Goal: Transaction & Acquisition: Purchase product/service

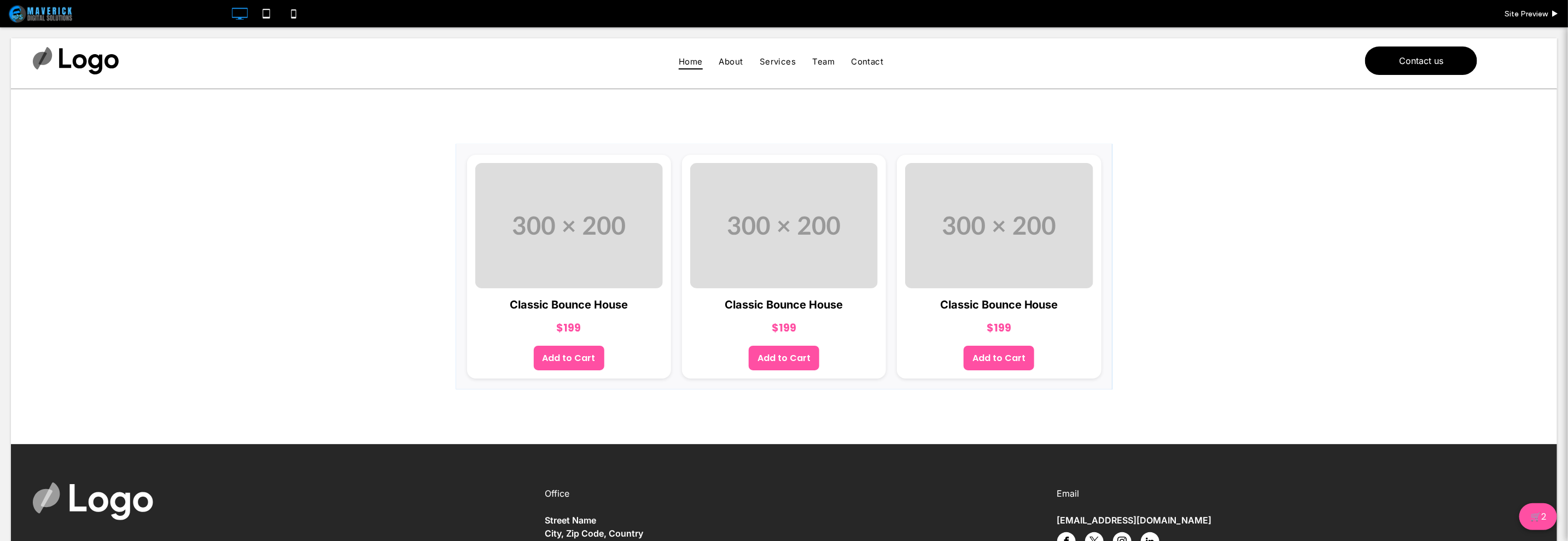
click at [909, 340] on span at bounding box center [784, 265] width 656 height 245
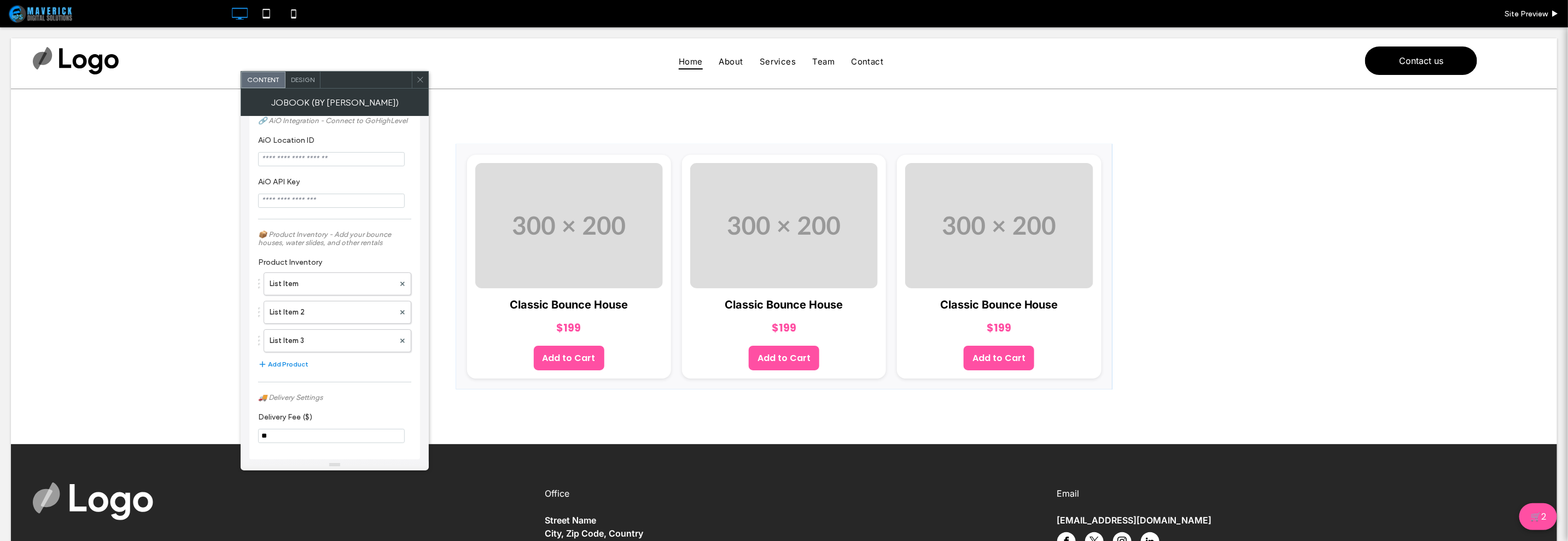
scroll to position [30, 0]
click at [301, 80] on span "Design" at bounding box center [303, 79] width 24 height 8
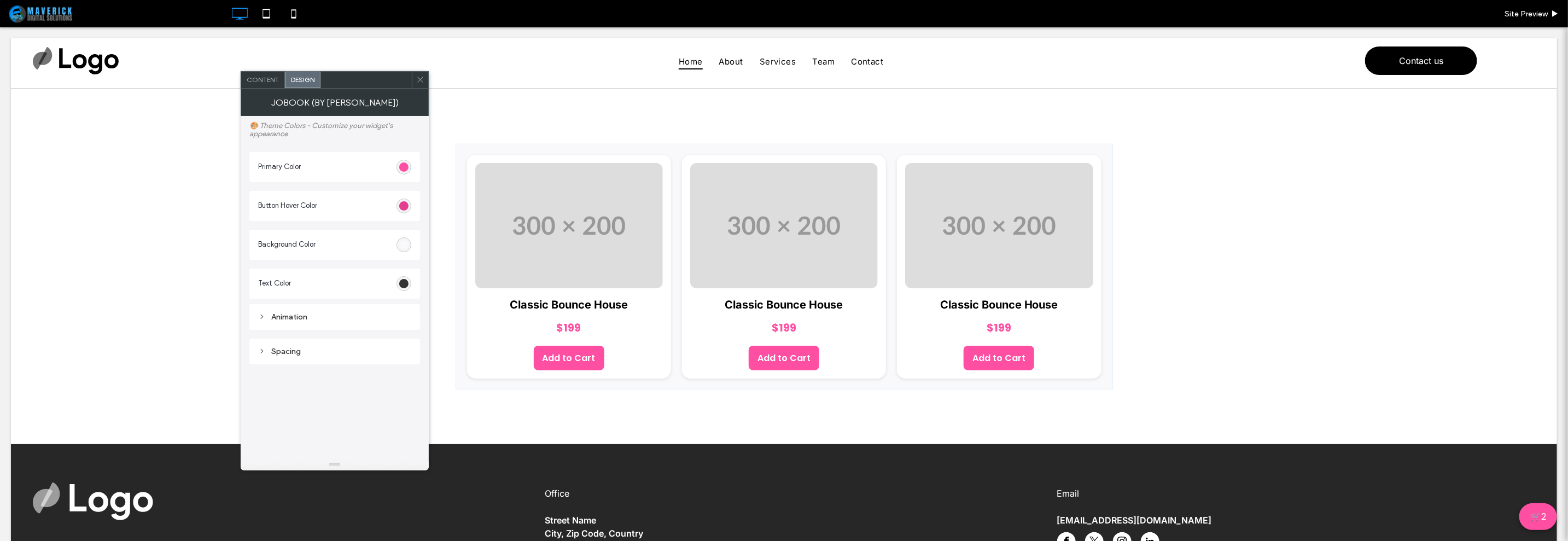
drag, startPoint x: 420, startPoint y: 82, endPoint x: 253, endPoint y: 74, distance: 167.2
click at [253, 74] on div "Content" at bounding box center [263, 80] width 44 height 16
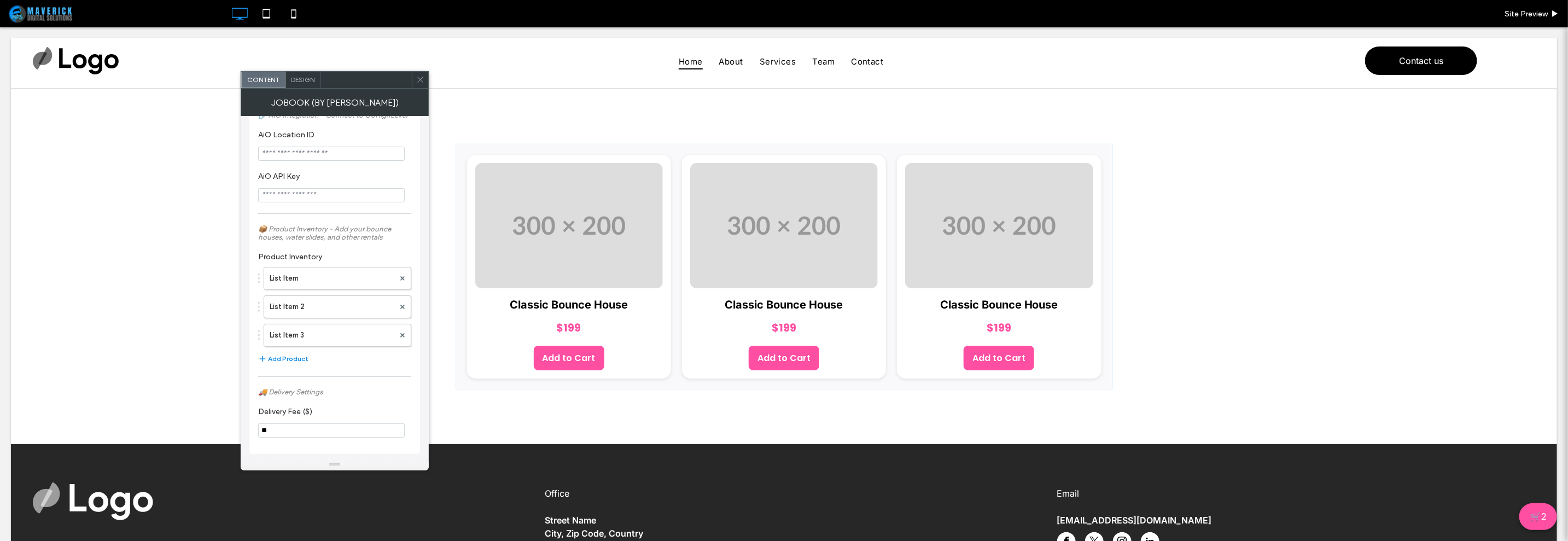
click at [415, 85] on div at bounding box center [420, 80] width 16 height 16
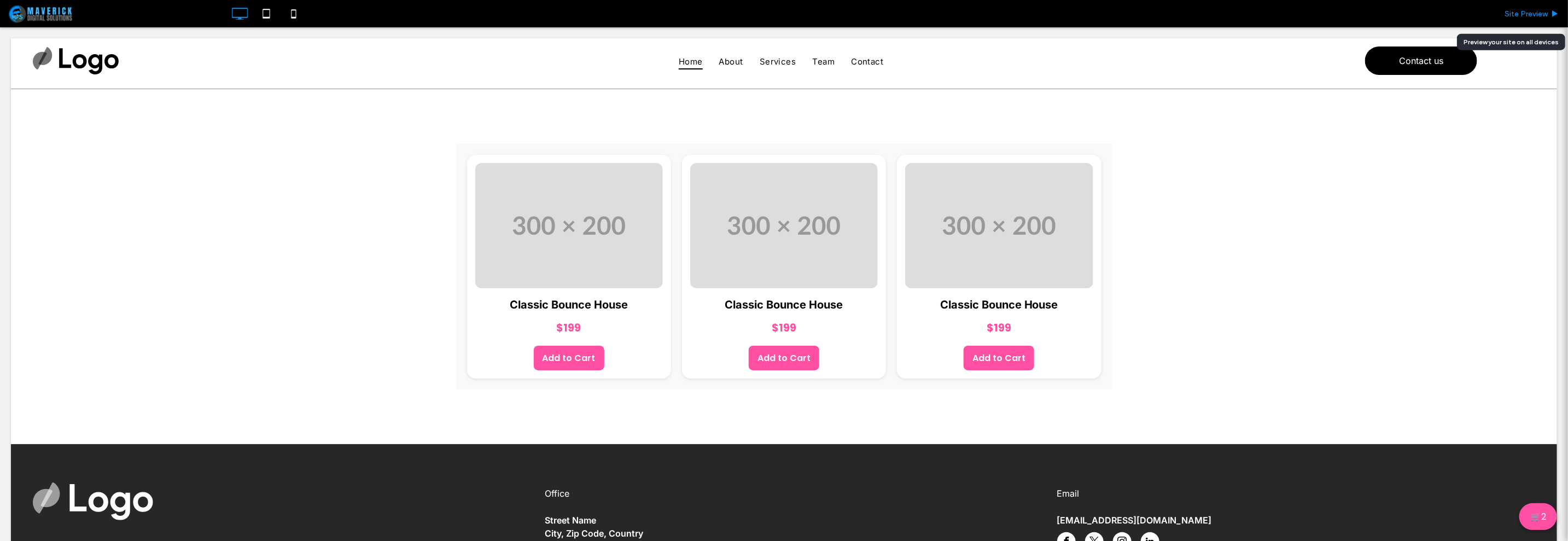
click at [1517, 10] on span "Site Preview" at bounding box center [1526, 13] width 43 height 9
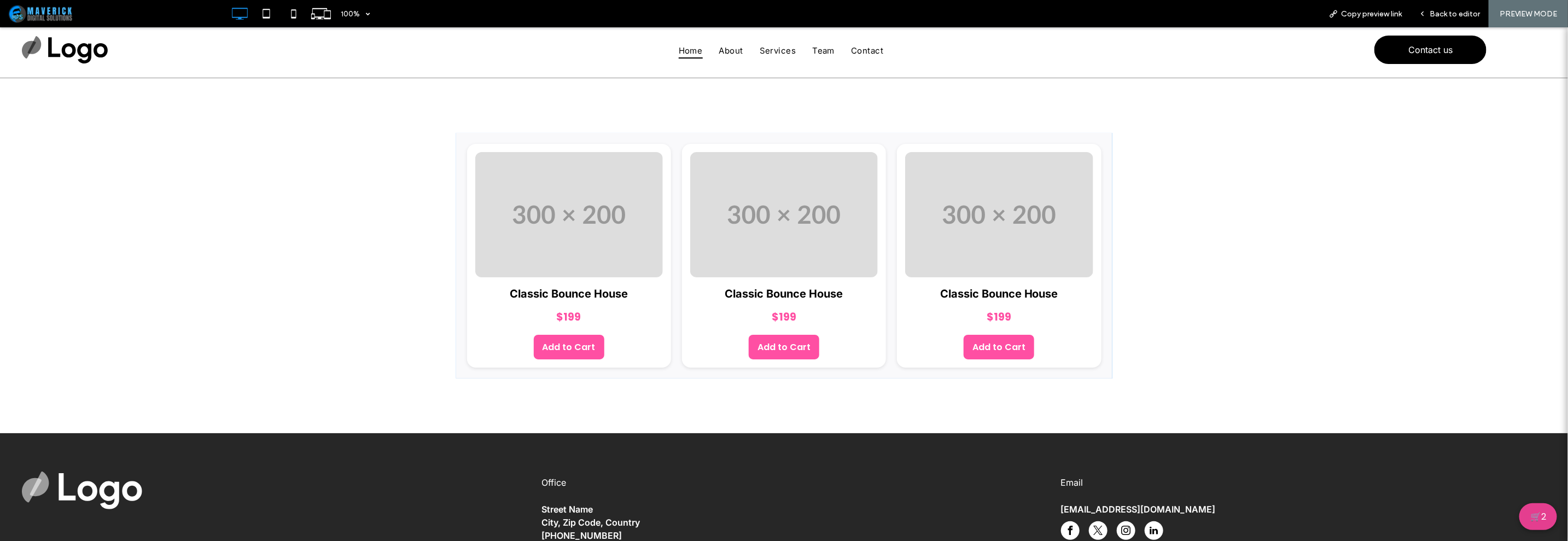
click at [1519, 509] on button "🛒 2" at bounding box center [1538, 516] width 38 height 27
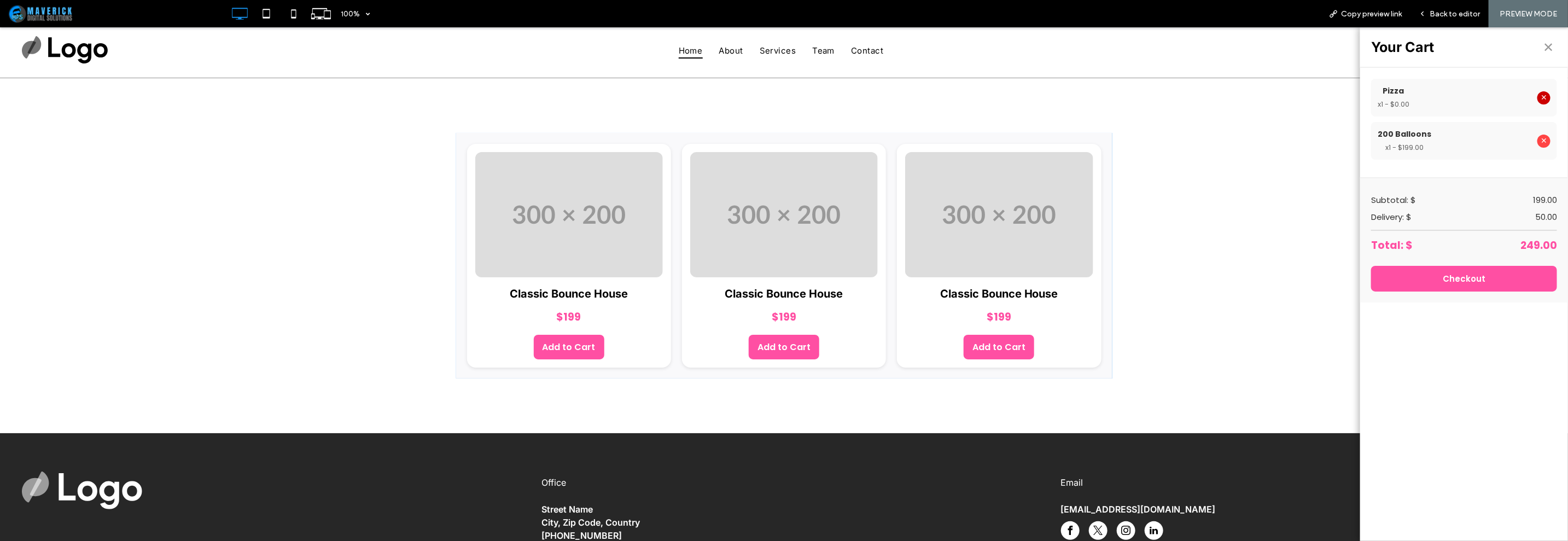
click at [1538, 94] on button "✕" at bounding box center [1544, 97] width 13 height 13
click at [1545, 44] on button "✕" at bounding box center [1548, 46] width 18 height 18
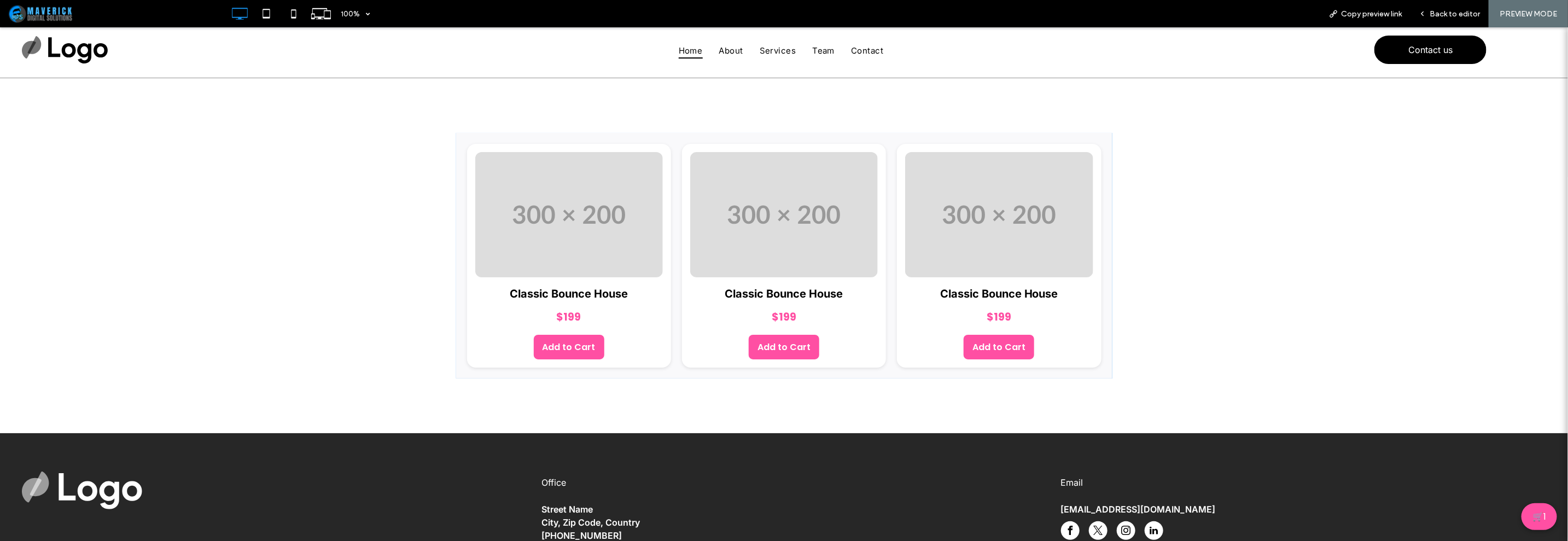
click at [606, 217] on span at bounding box center [784, 254] width 656 height 245
click at [1446, 15] on span "Back to editor" at bounding box center [1455, 13] width 51 height 9
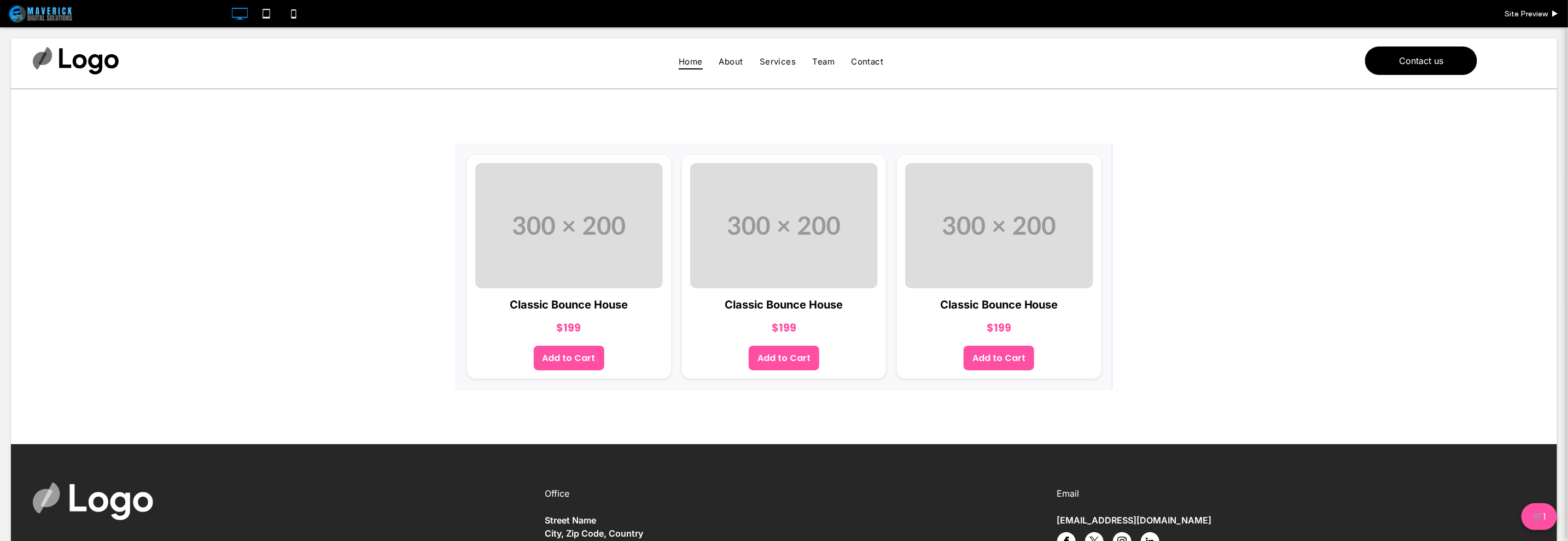
click at [471, 251] on span at bounding box center [784, 265] width 656 height 245
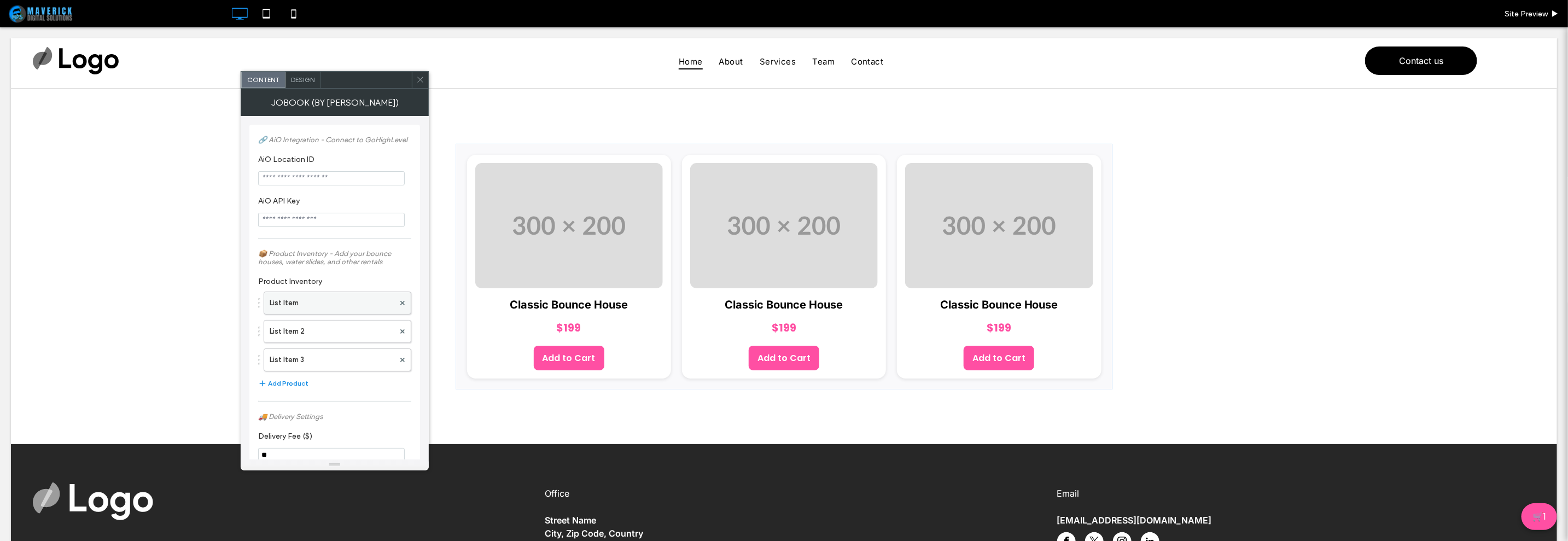
click at [331, 303] on label "List Item" at bounding box center [332, 303] width 125 height 22
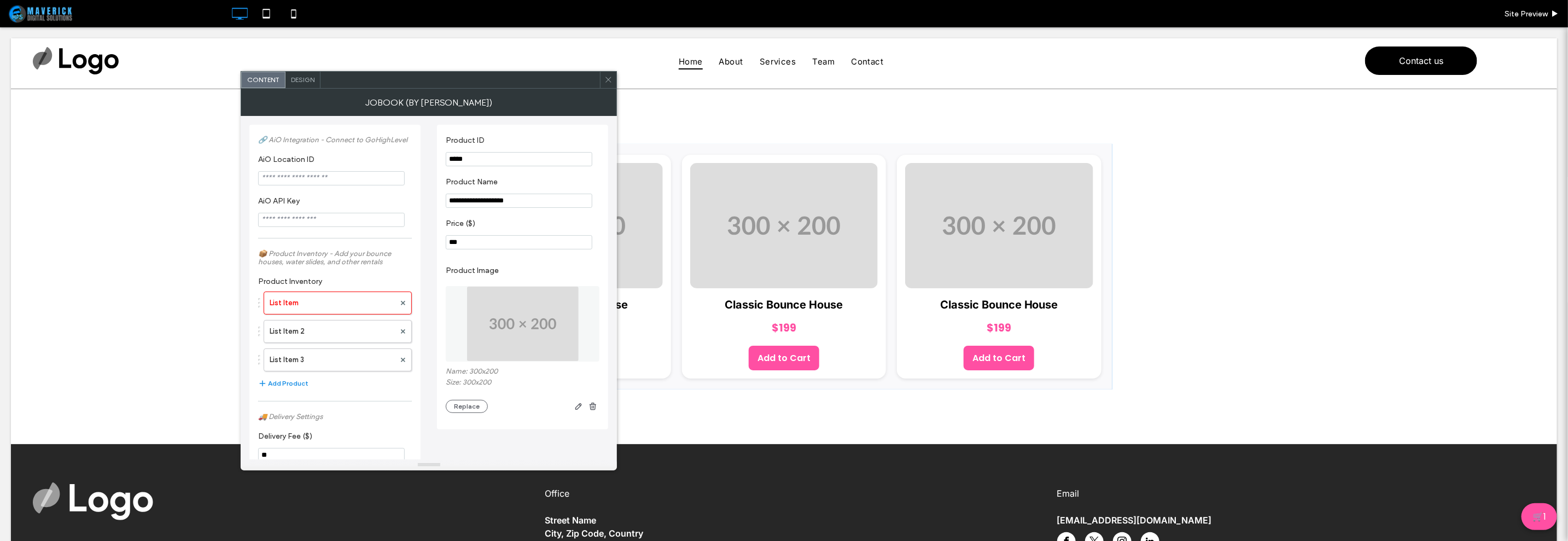
click at [511, 319] on img at bounding box center [522, 324] width 113 height 75
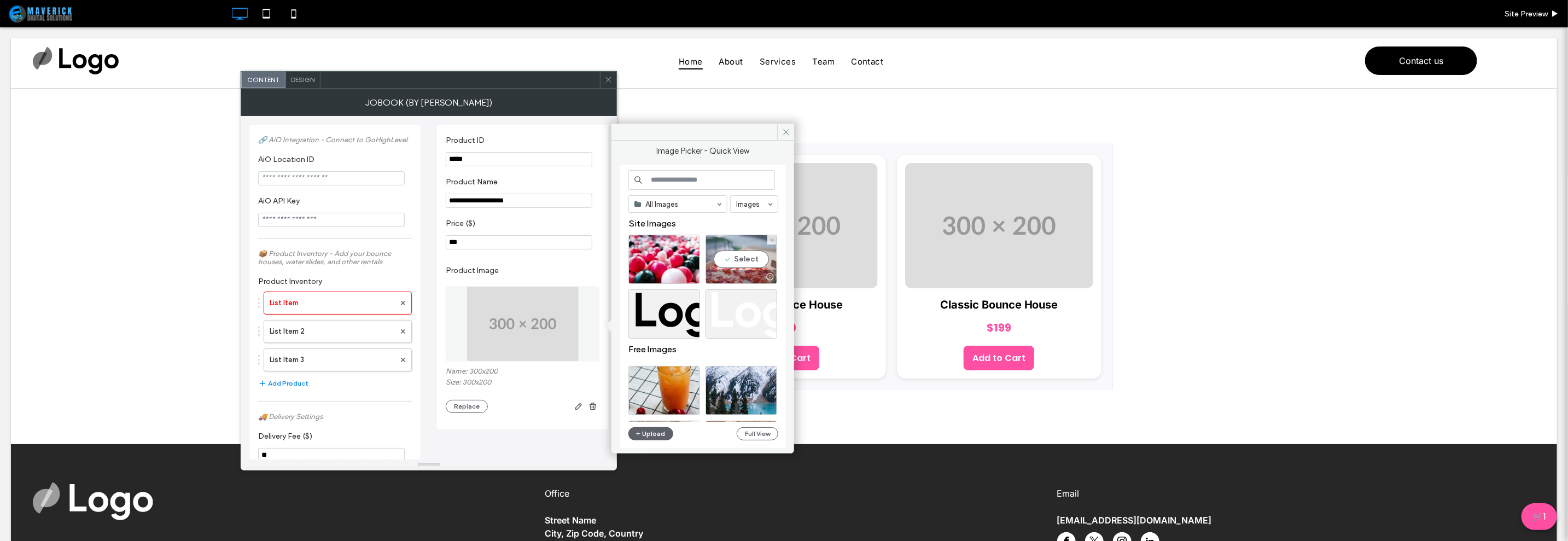
click at [750, 263] on div "Select" at bounding box center [741, 259] width 72 height 49
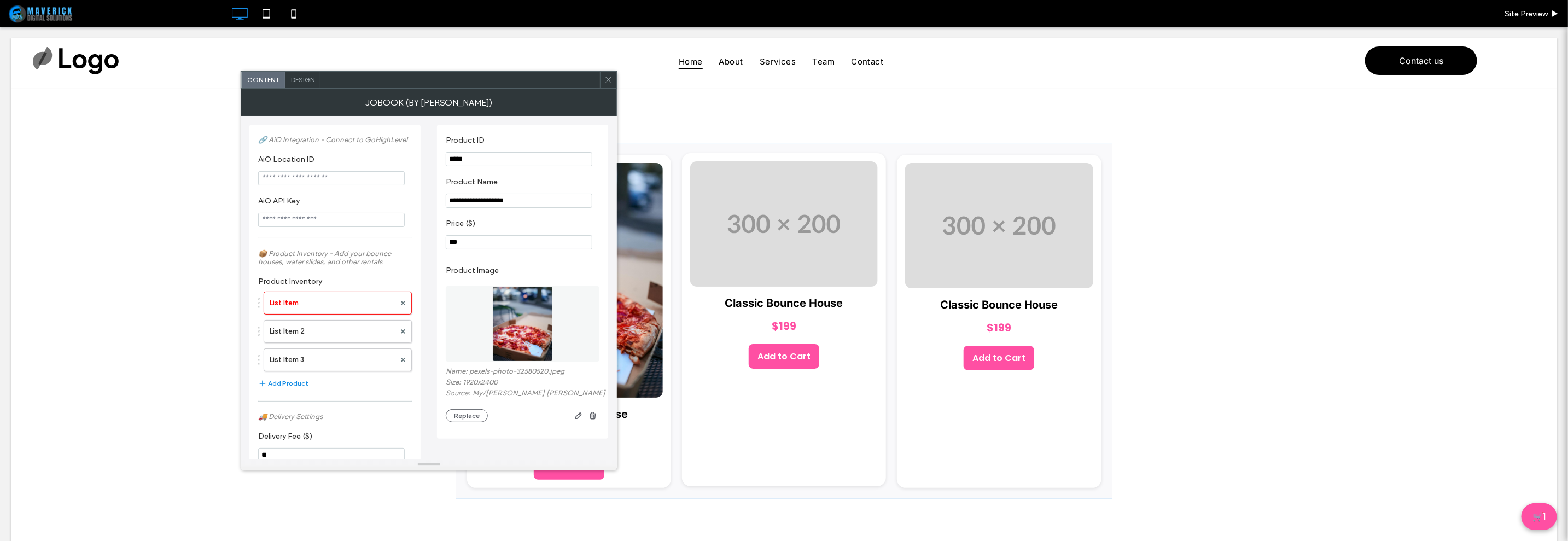
click at [799, 265] on img at bounding box center [784, 223] width 187 height 125
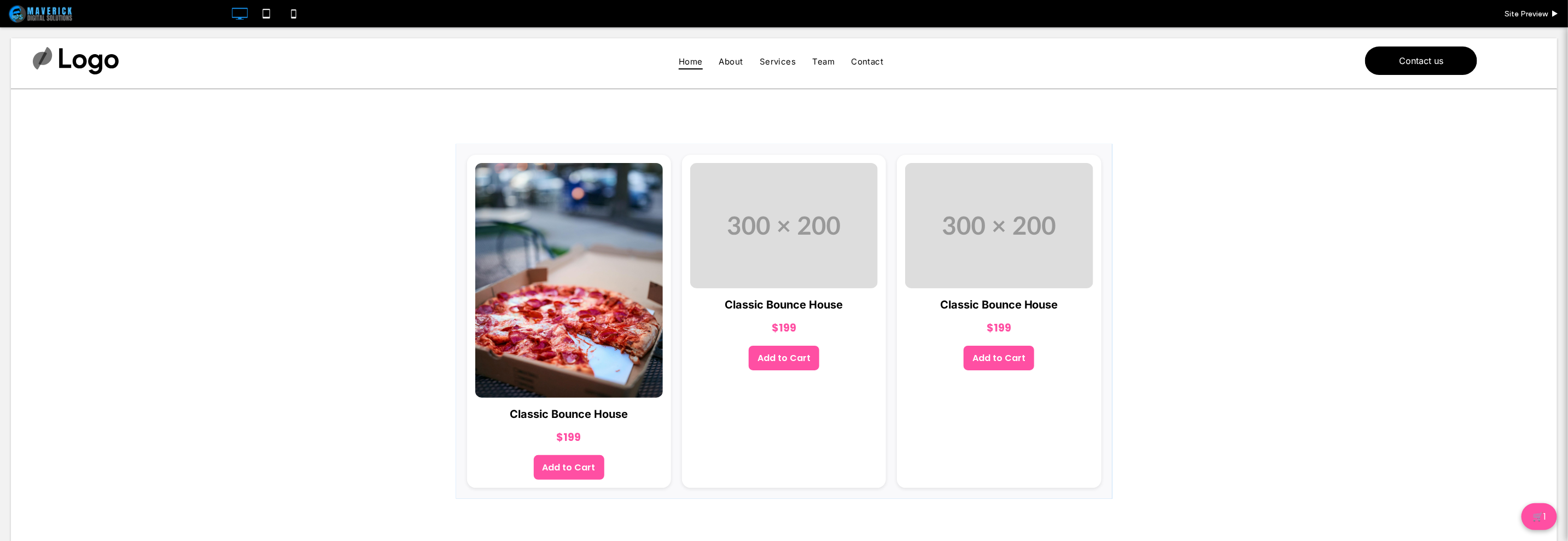
click at [788, 246] on span at bounding box center [784, 320] width 656 height 355
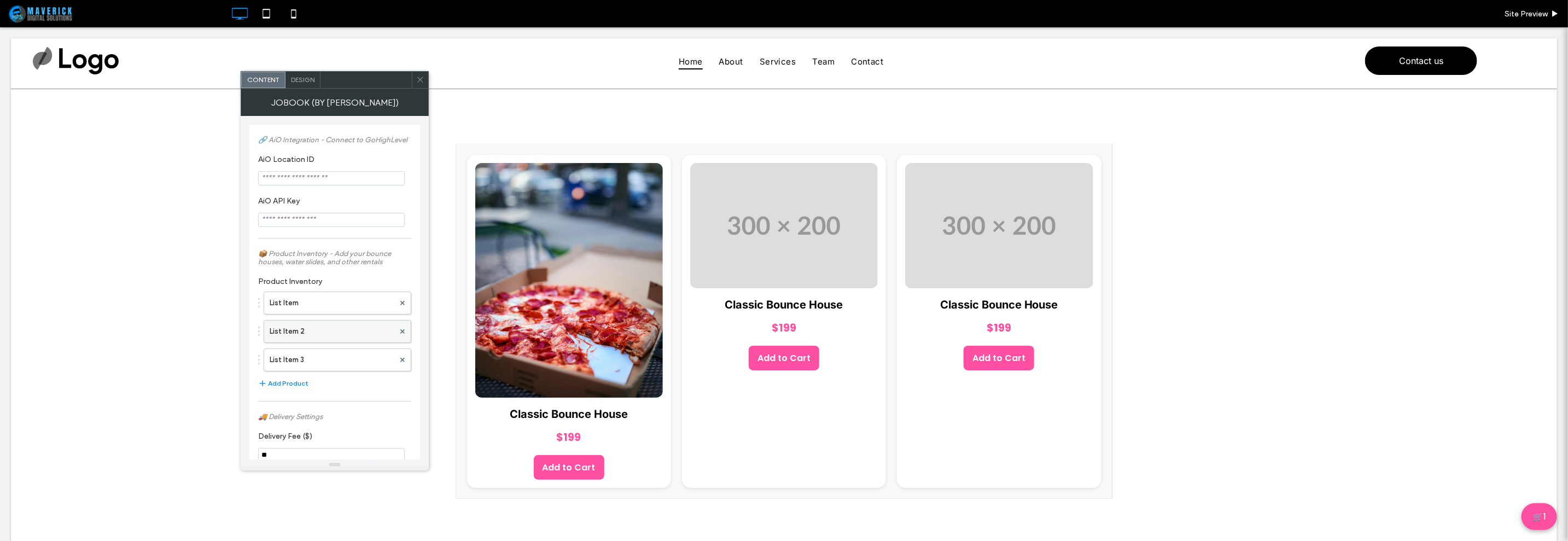
click at [337, 332] on label "List Item 2" at bounding box center [332, 332] width 125 height 22
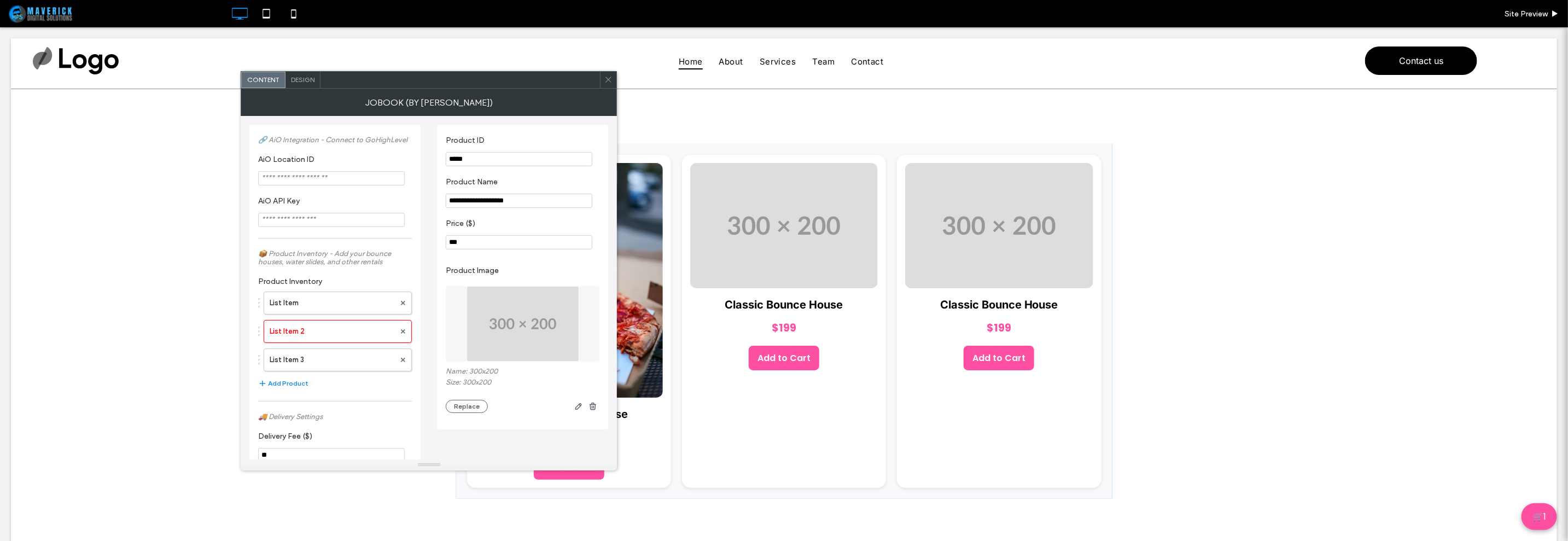
click at [509, 317] on img at bounding box center [522, 324] width 113 height 75
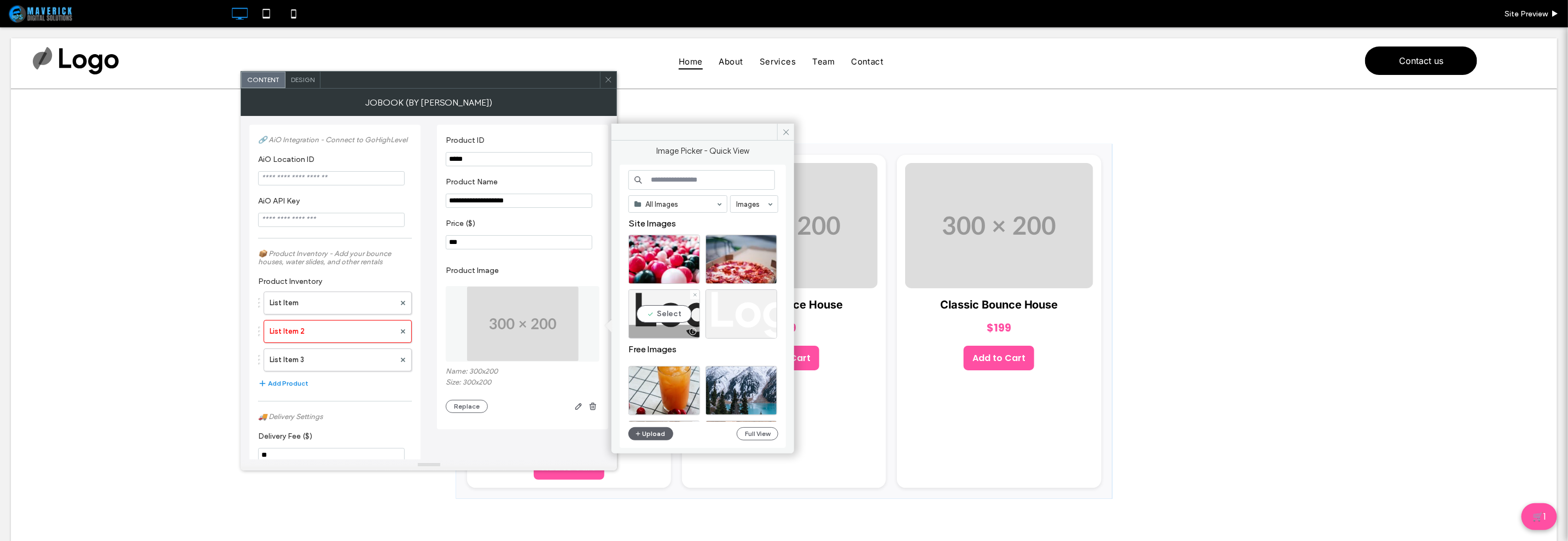
click at [665, 314] on div "Select" at bounding box center [664, 313] width 72 height 49
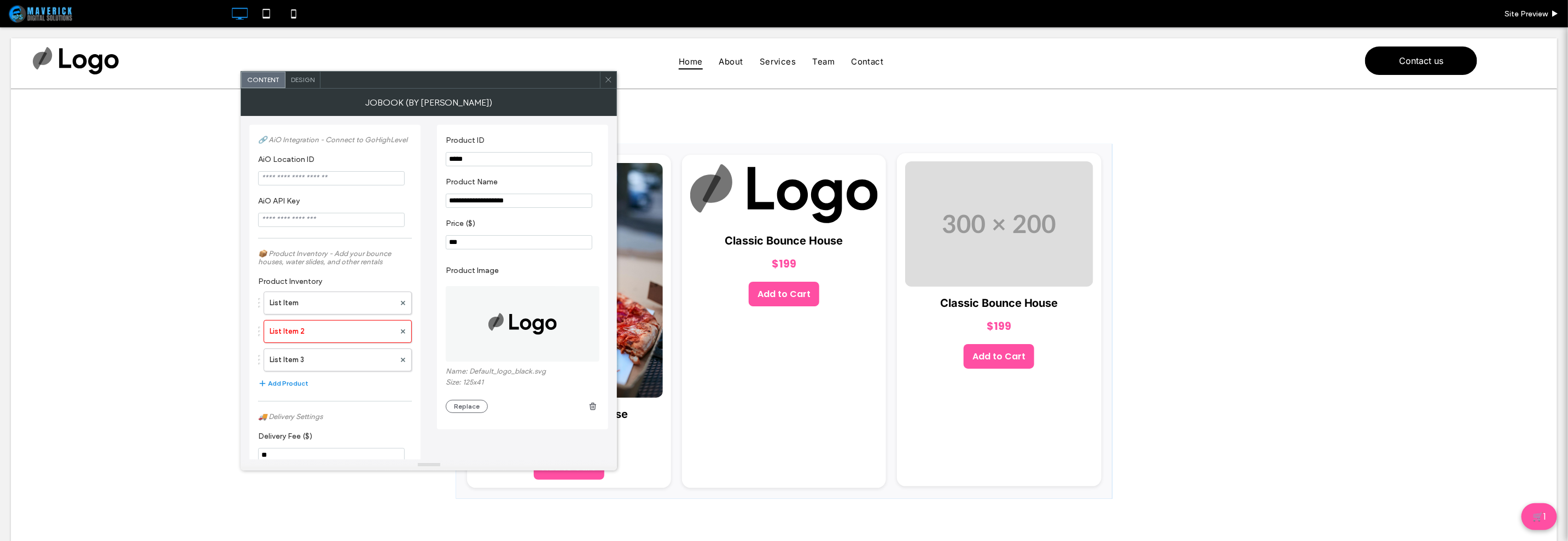
click at [956, 238] on img at bounding box center [999, 223] width 187 height 125
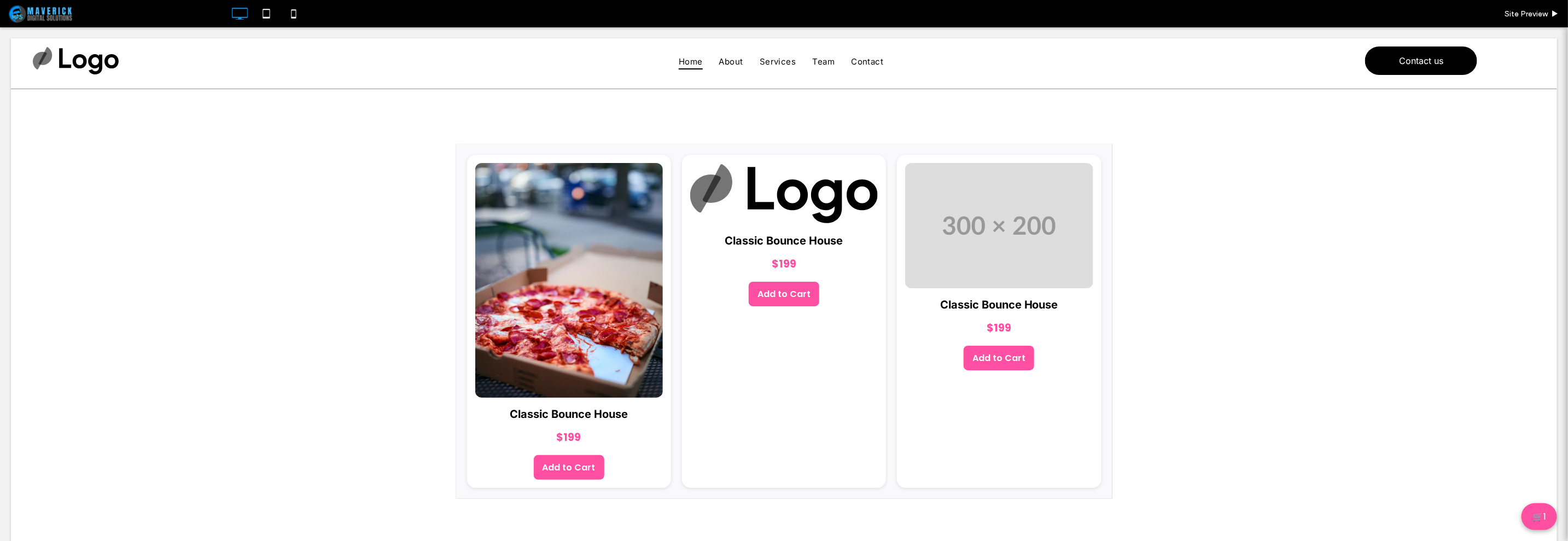
click at [953, 226] on span at bounding box center [784, 320] width 656 height 355
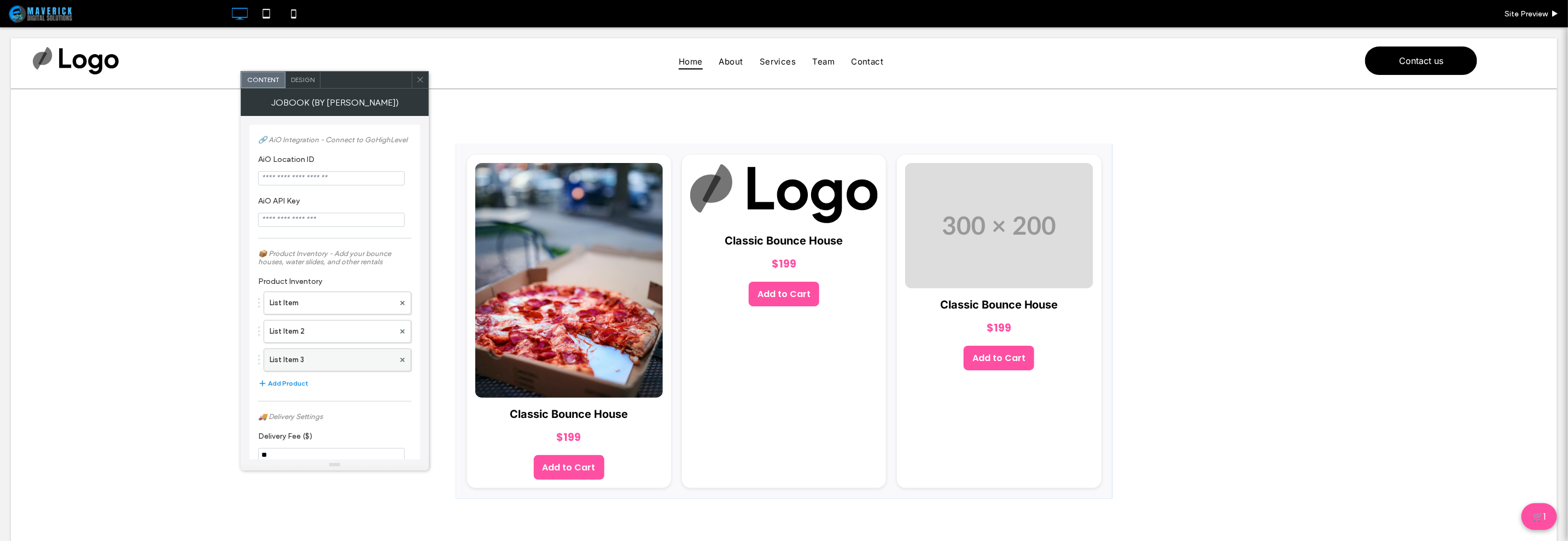
click at [340, 361] on label "List Item 3" at bounding box center [332, 360] width 125 height 22
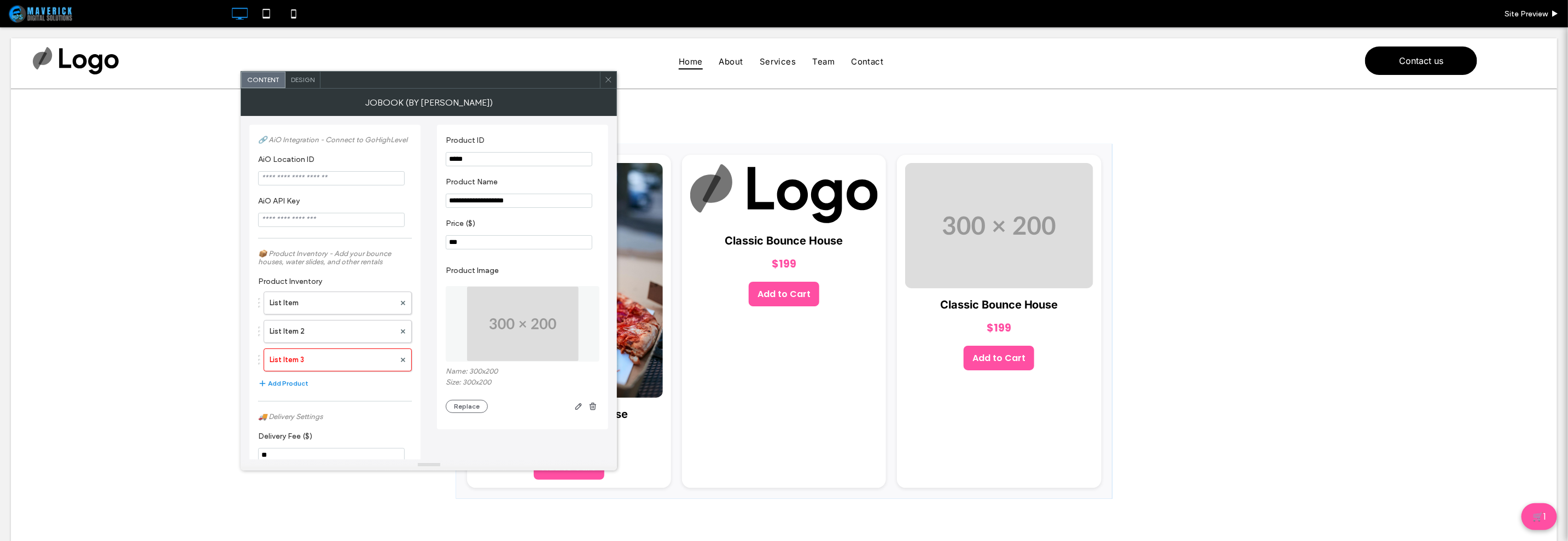
click at [539, 341] on img at bounding box center [522, 324] width 113 height 75
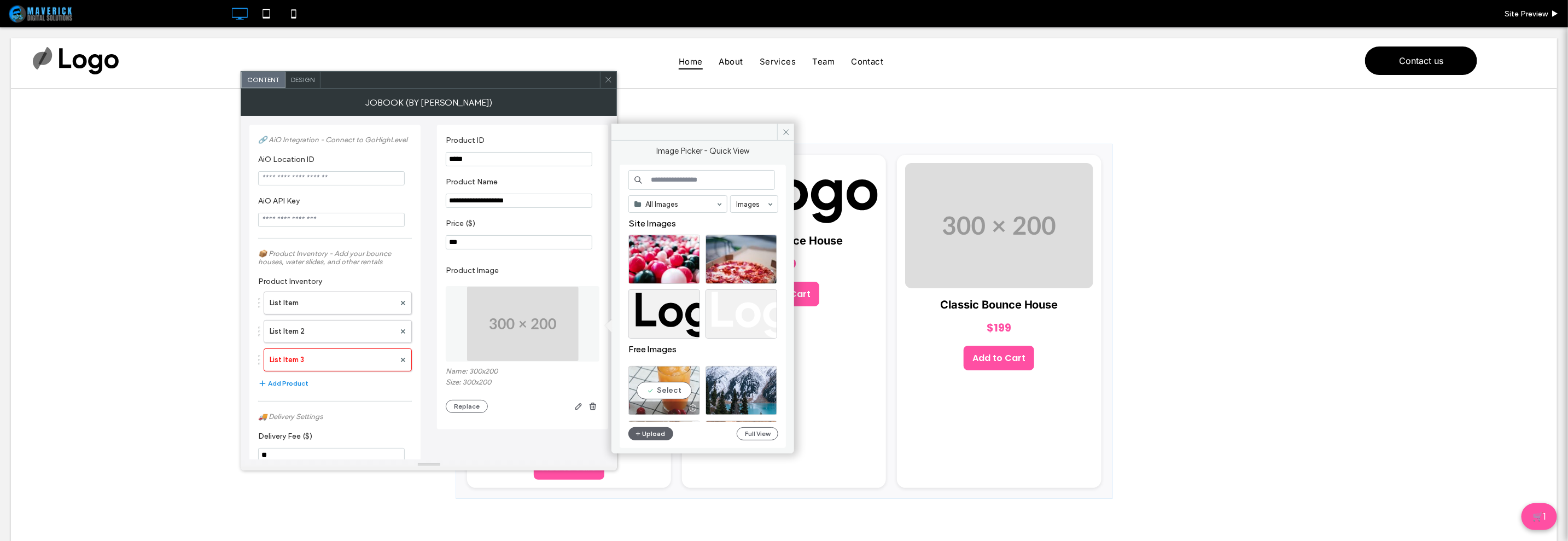
click at [672, 386] on div "Select" at bounding box center [664, 390] width 72 height 49
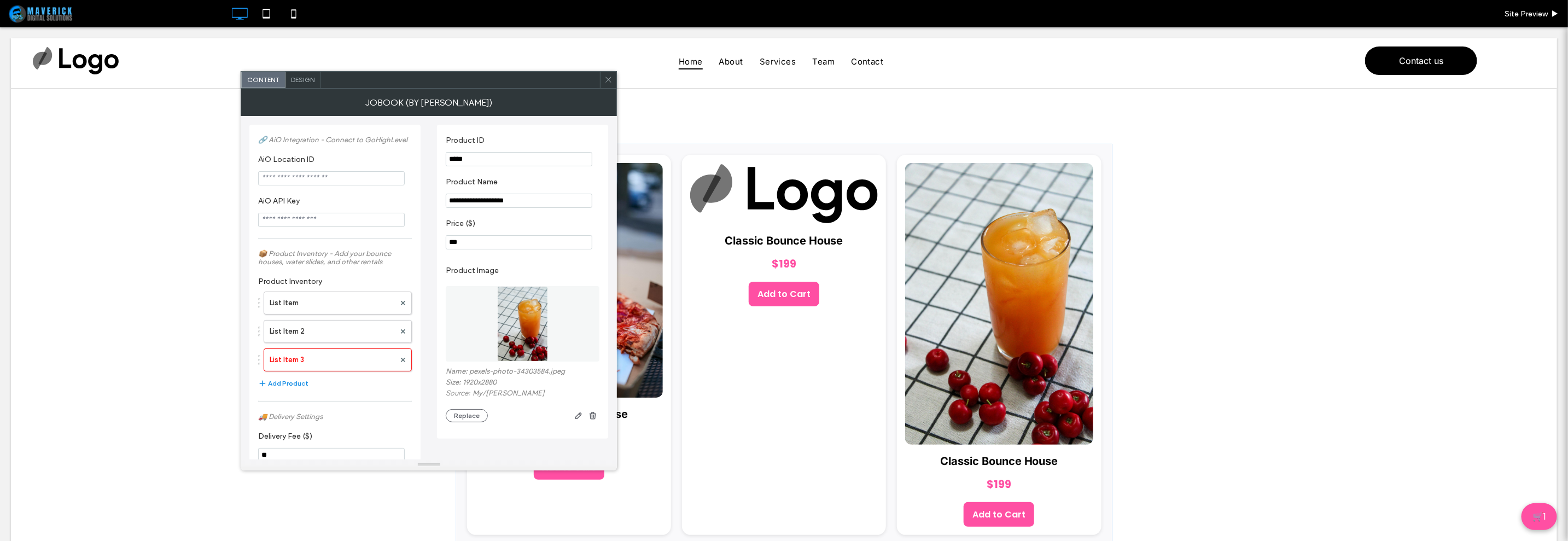
click at [610, 83] on span at bounding box center [608, 80] width 8 height 16
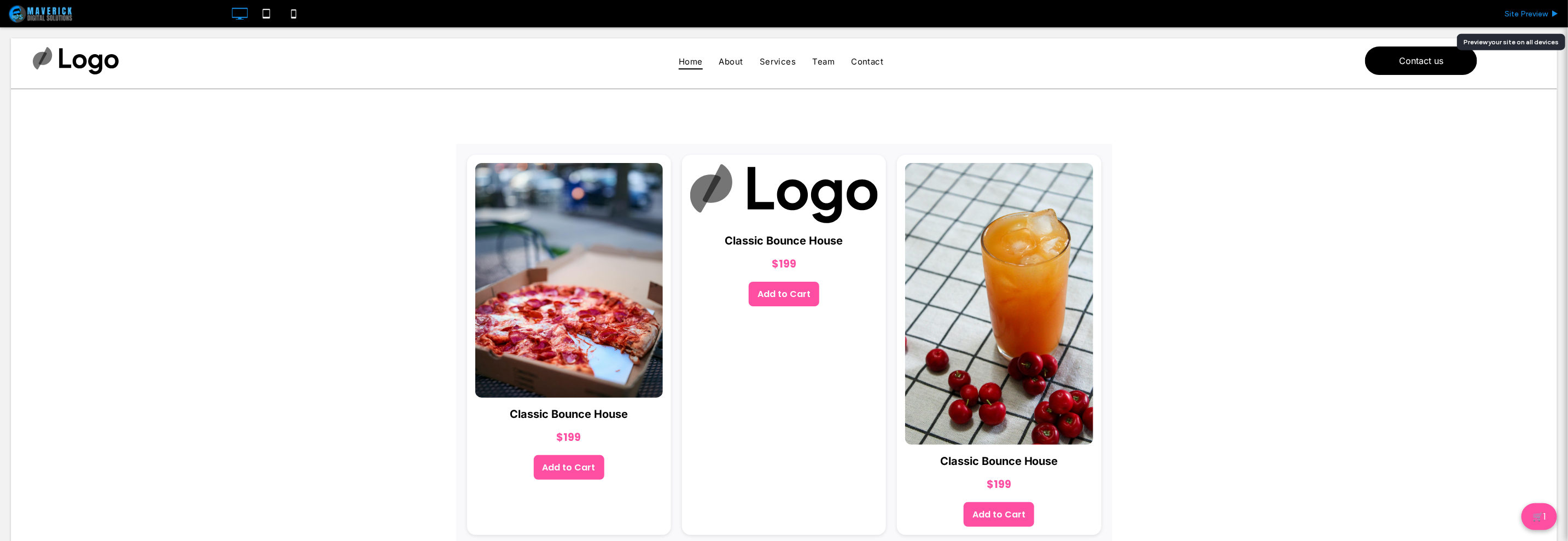
click at [1521, 9] on span "Site Preview" at bounding box center [1526, 13] width 43 height 9
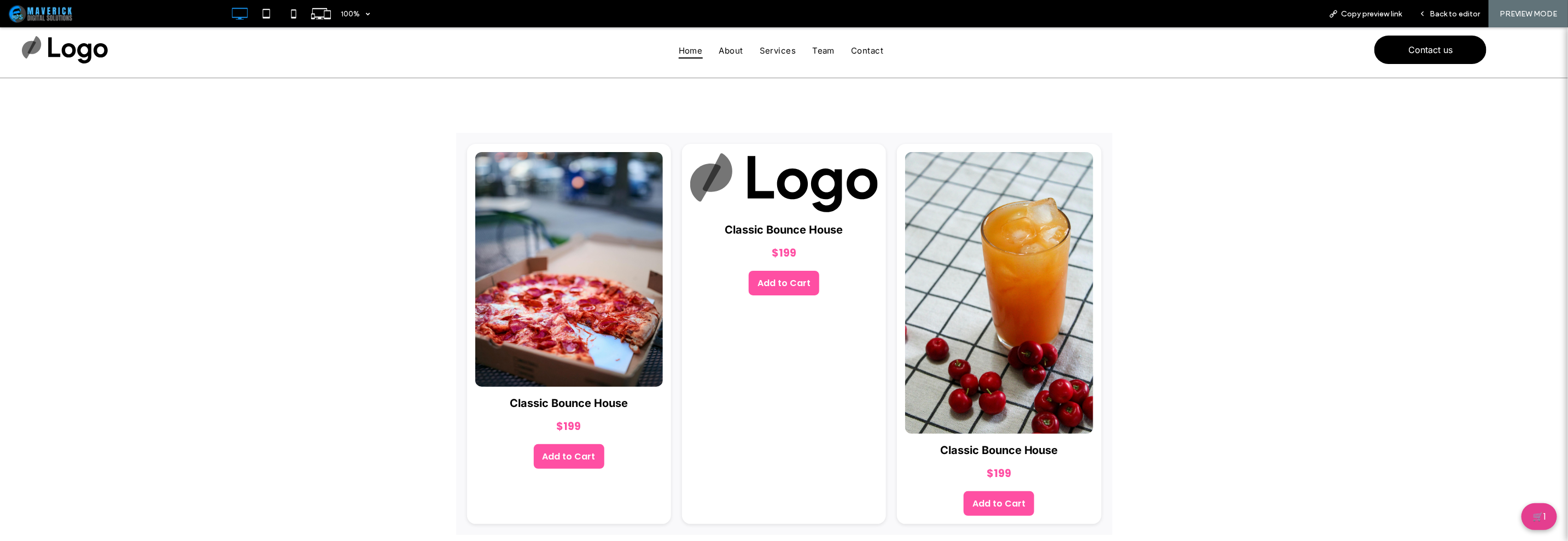
click at [1527, 511] on button "🛒 1" at bounding box center [1539, 516] width 35 height 27
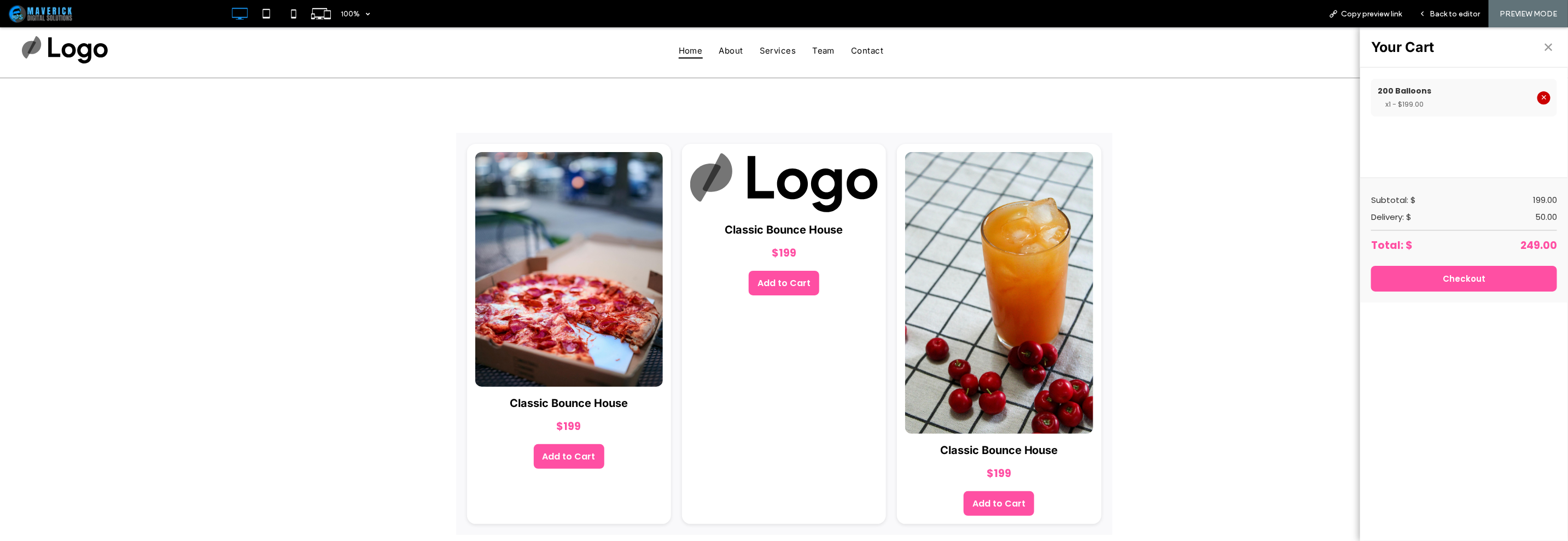
click at [1538, 97] on button "✕" at bounding box center [1544, 97] width 13 height 13
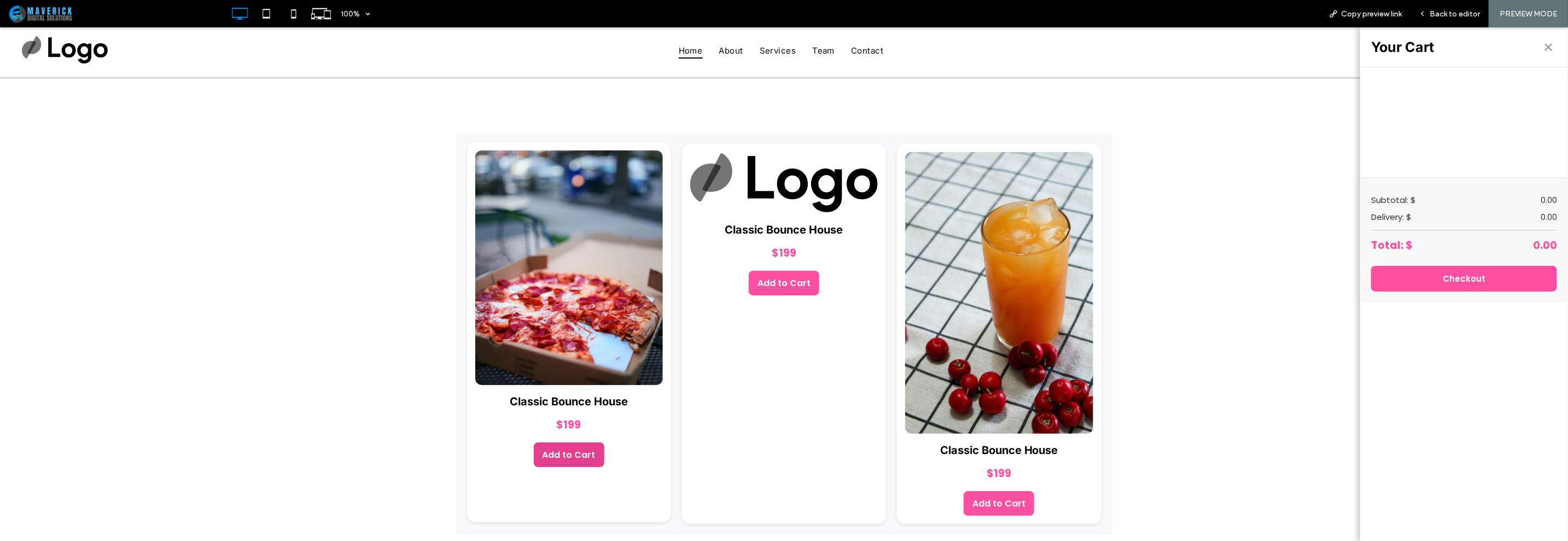
click at [579, 455] on button "Add to Cart" at bounding box center [569, 454] width 71 height 24
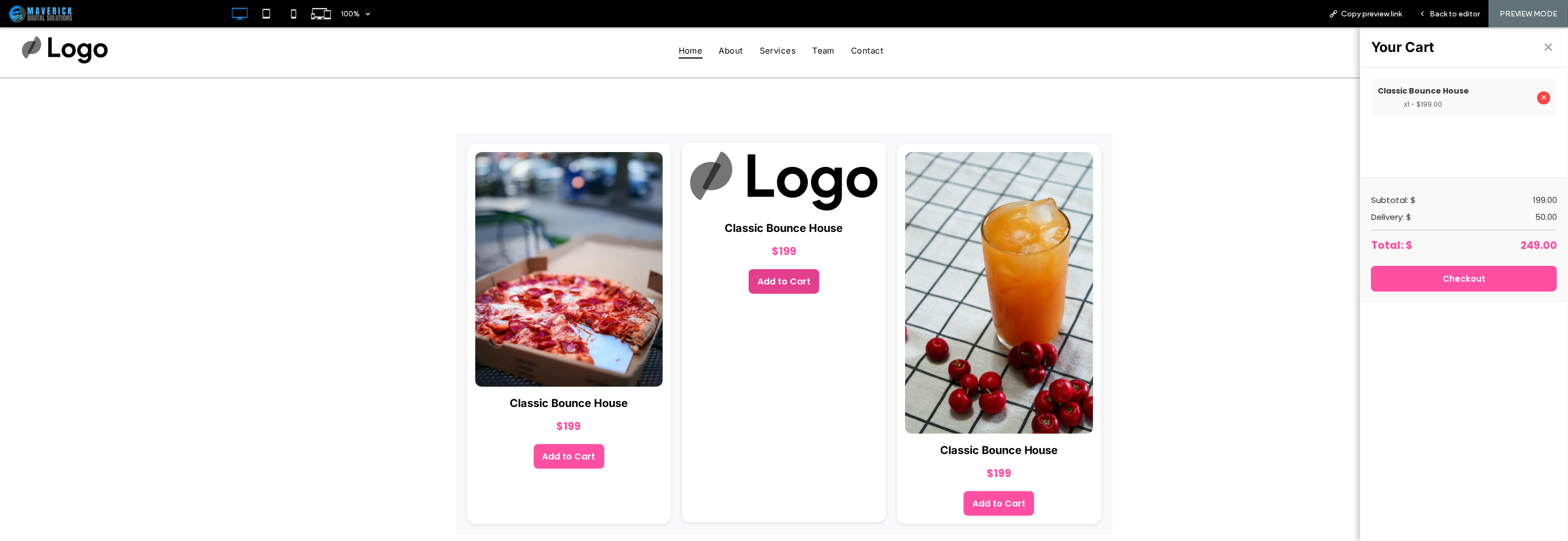
click at [805, 282] on button "Add to Cart" at bounding box center [784, 281] width 71 height 24
click at [984, 492] on button "Add to Cart" at bounding box center [999, 501] width 71 height 24
click at [1382, 273] on button "Checkout" at bounding box center [1464, 278] width 186 height 26
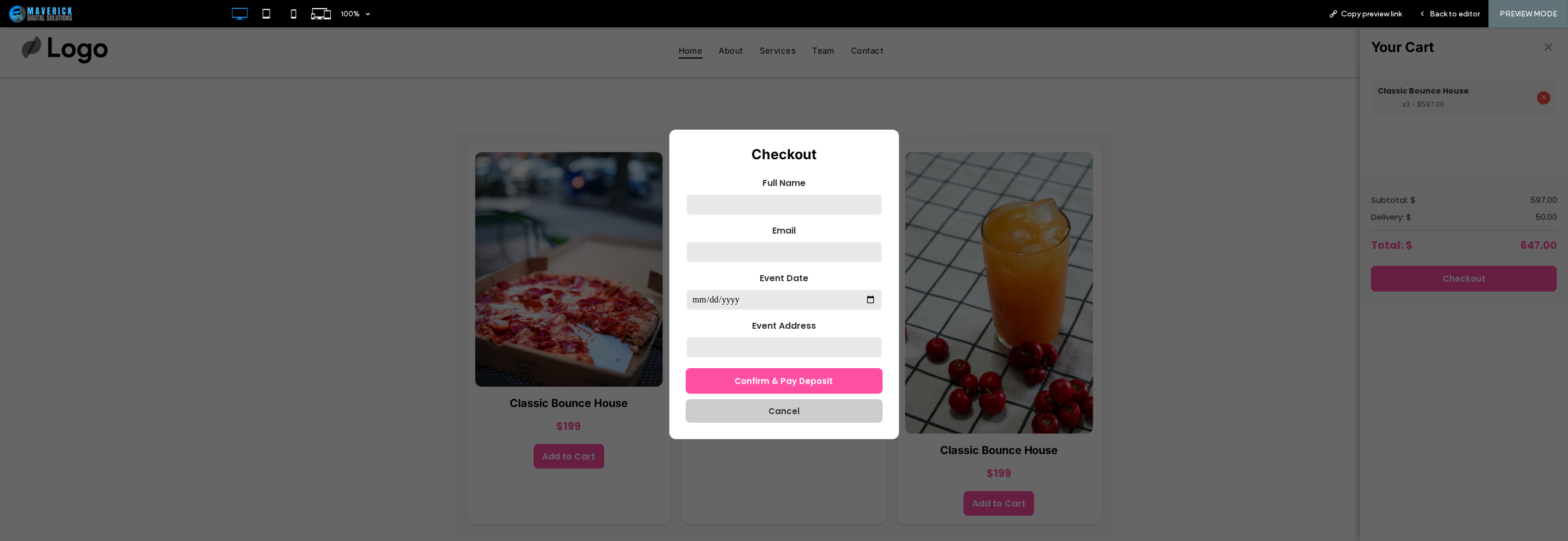
click at [783, 206] on input "text" at bounding box center [784, 204] width 197 height 22
click at [793, 209] on input "text" at bounding box center [784, 204] width 197 height 22
drag, startPoint x: 793, startPoint y: 209, endPoint x: 802, endPoint y: 214, distance: 10.3
click at [801, 213] on input "text" at bounding box center [784, 204] width 197 height 22
type input "**********"
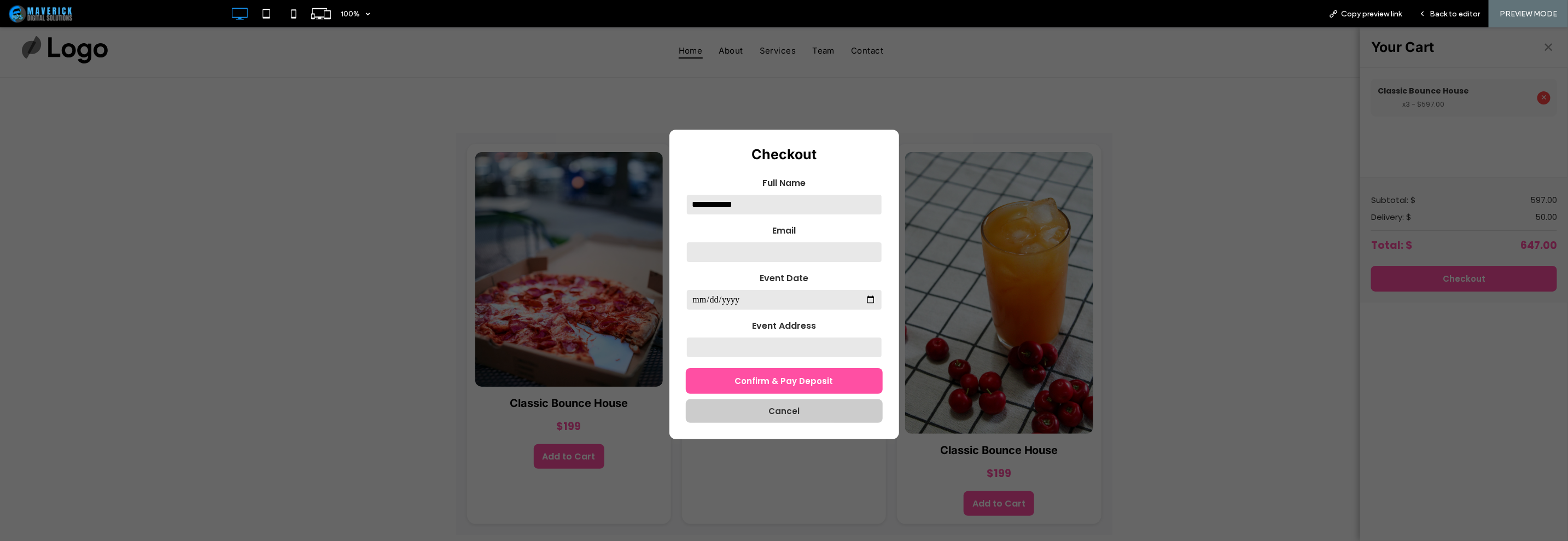
type input "**********"
click at [763, 294] on input "date" at bounding box center [784, 299] width 197 height 22
click at [859, 296] on input "date" at bounding box center [784, 299] width 197 height 22
type input "**********"
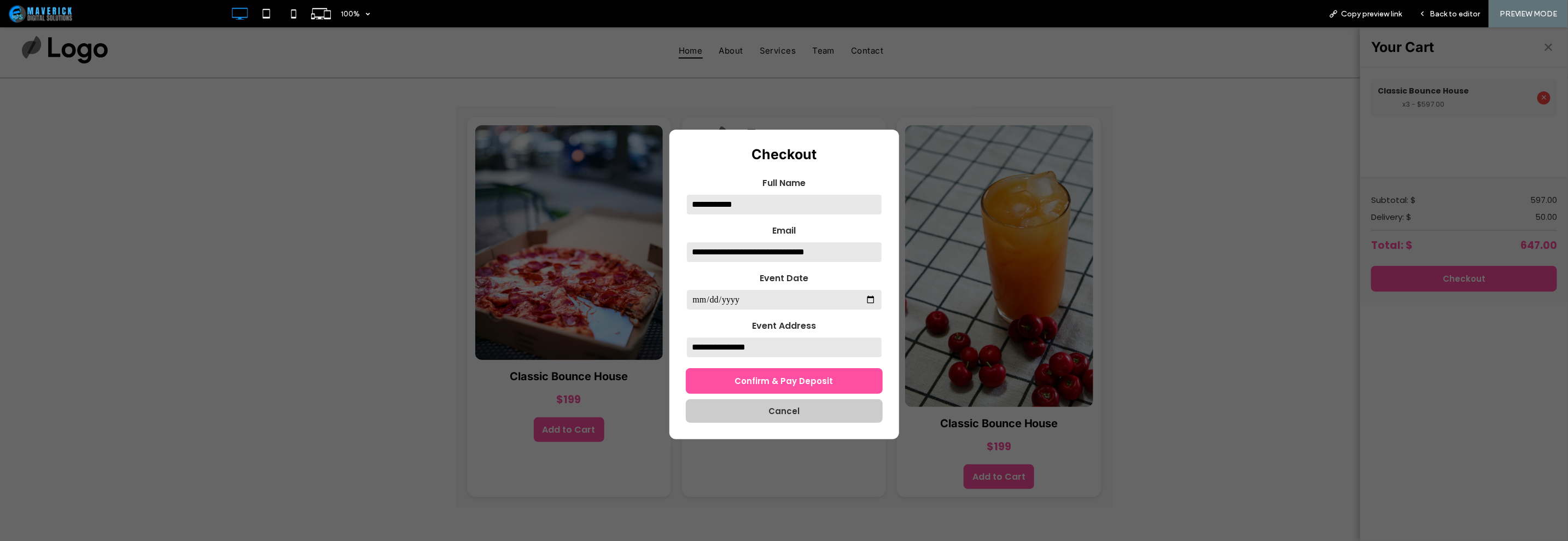
scroll to position [68, 0]
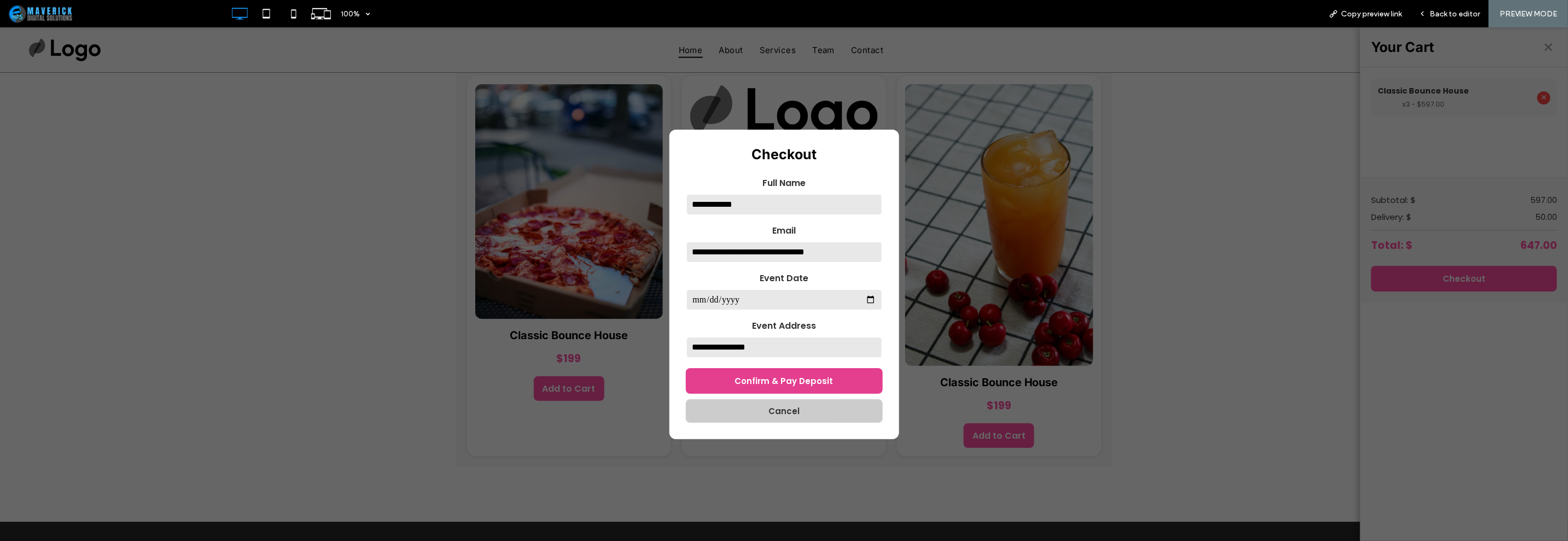
click at [813, 382] on button "Confirm & Pay Deposit" at bounding box center [784, 380] width 197 height 26
click at [1444, 14] on span "Back to editor" at bounding box center [1455, 13] width 51 height 9
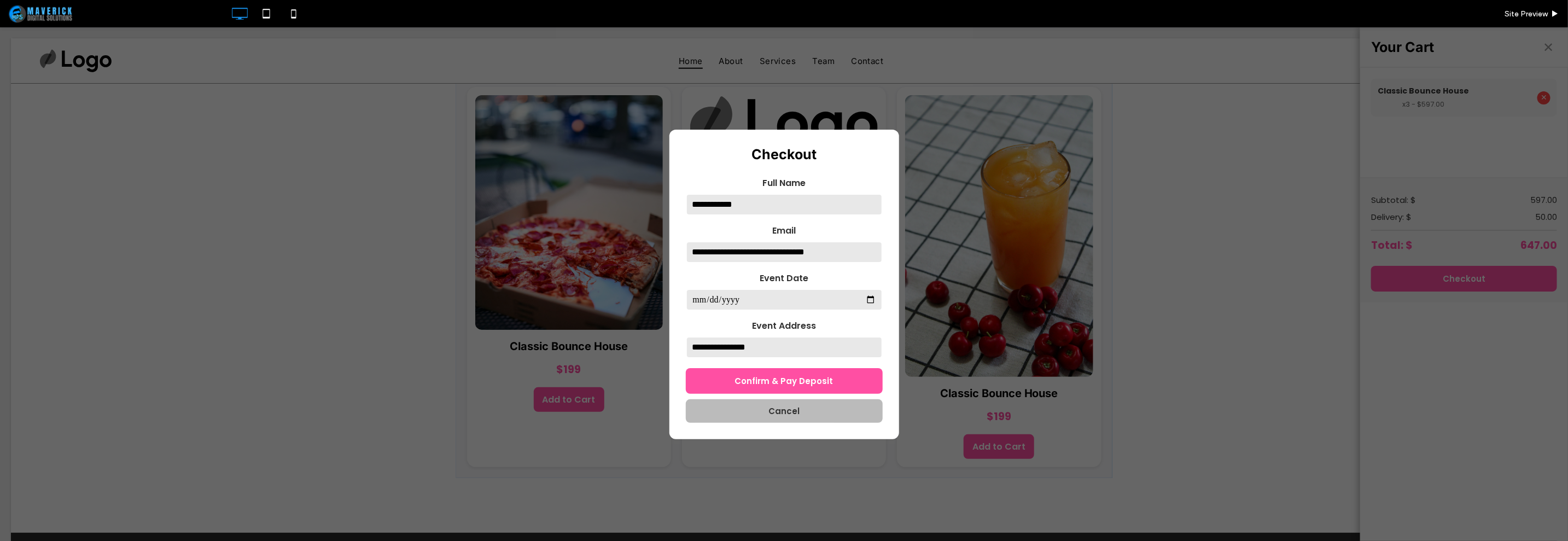
click at [822, 407] on button "Cancel" at bounding box center [784, 410] width 197 height 24
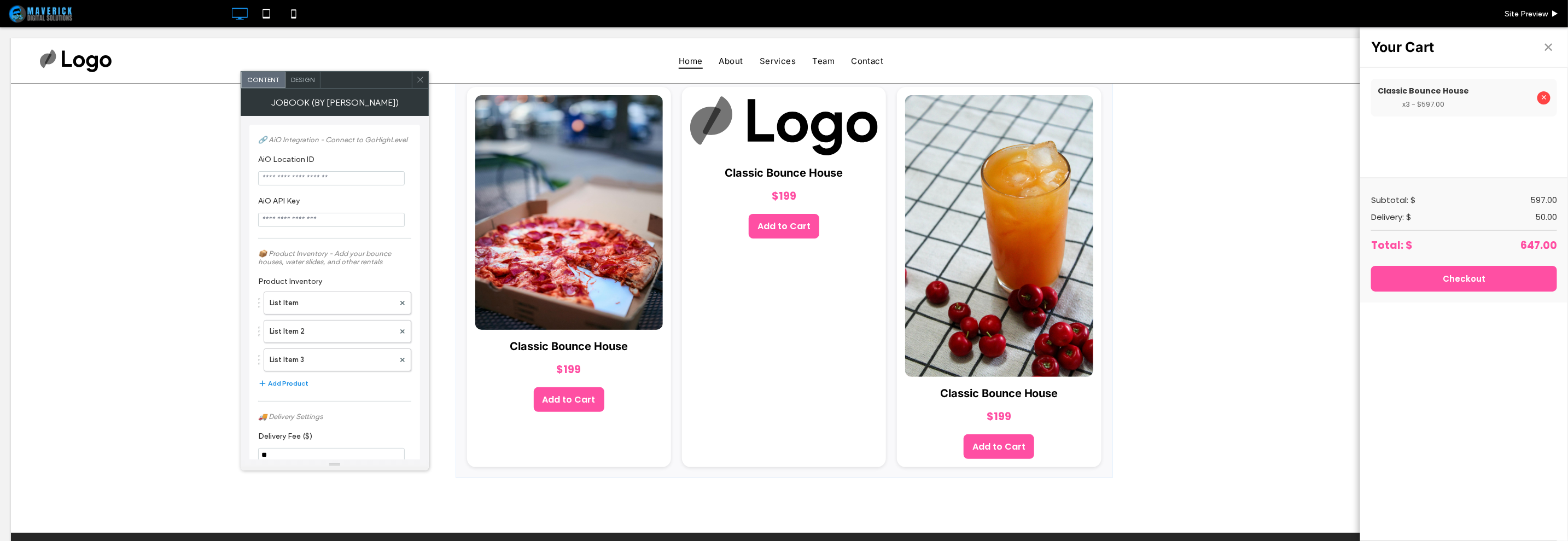
click at [304, 181] on input "AiO Location ID" at bounding box center [331, 178] width 147 height 14
paste input "**********"
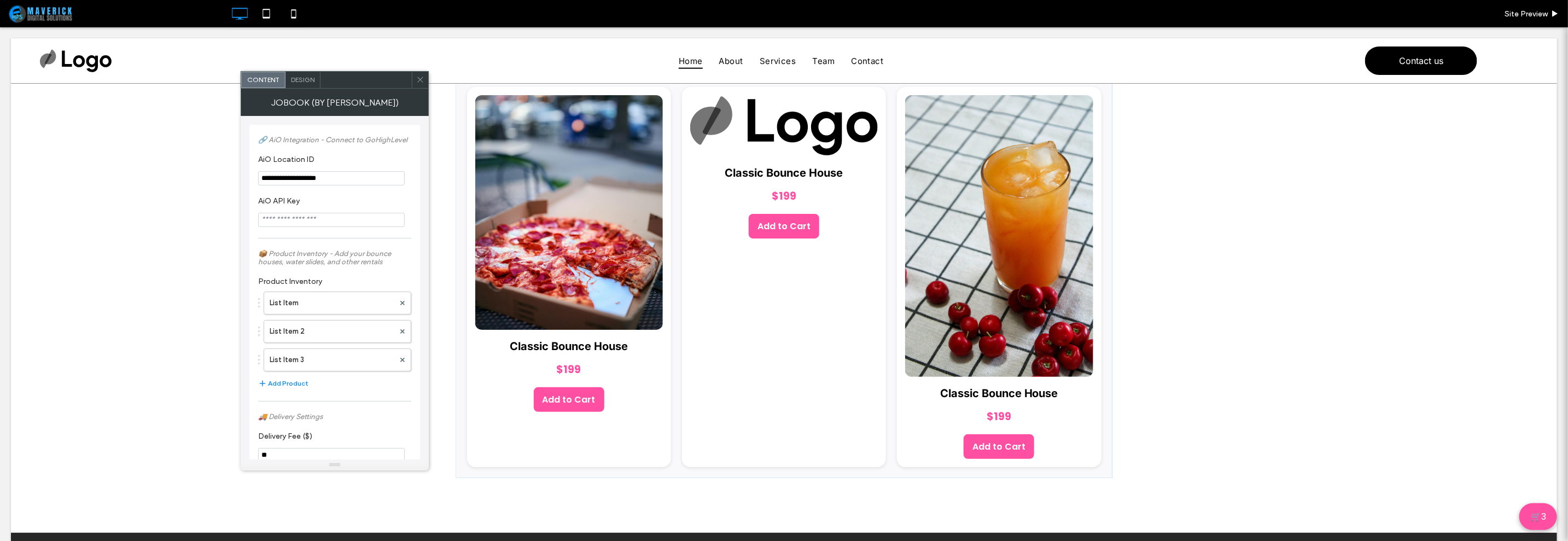
type input "**********"
click at [349, 223] on input "AiO API Key" at bounding box center [331, 220] width 147 height 14
click at [337, 212] on section "AiO API Key" at bounding box center [335, 212] width 153 height 41
click at [340, 223] on input "AiO API Key" at bounding box center [331, 220] width 147 height 14
paste input "**********"
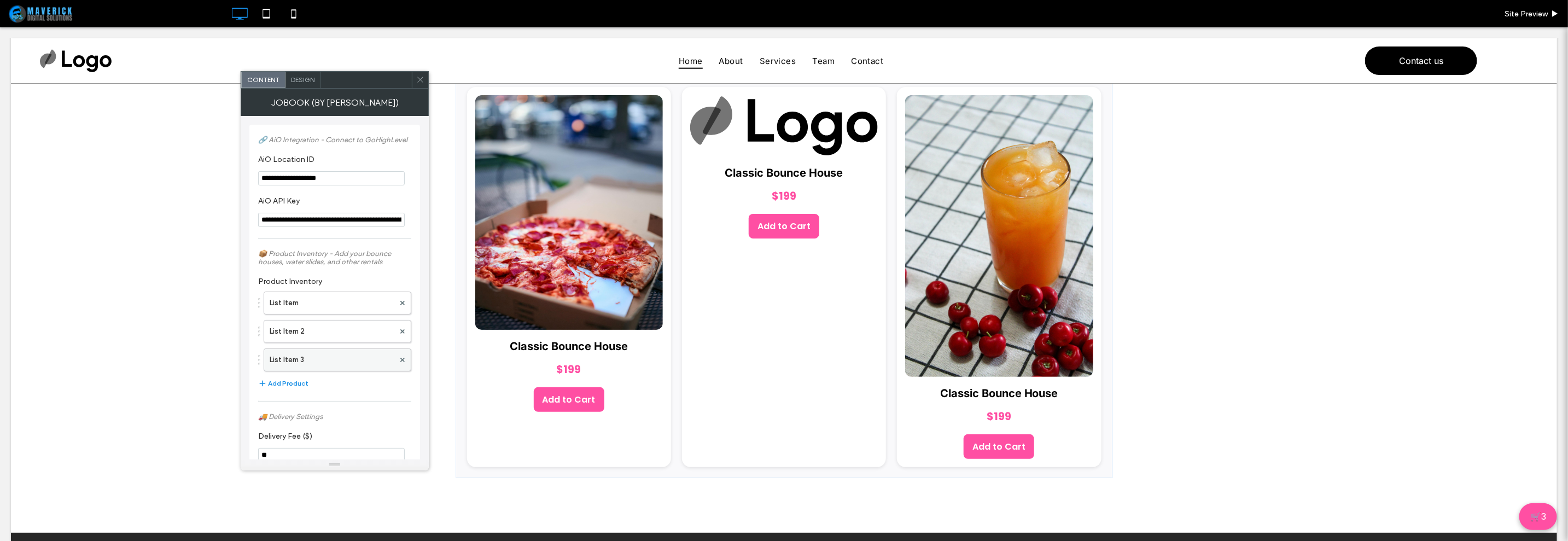
scroll to position [0, 821]
type input "**********"
click at [367, 436] on label "Delivery Fee ($)" at bounding box center [332, 438] width 149 height 12
click at [397, 153] on section "**********" at bounding box center [335, 170] width 153 height 41
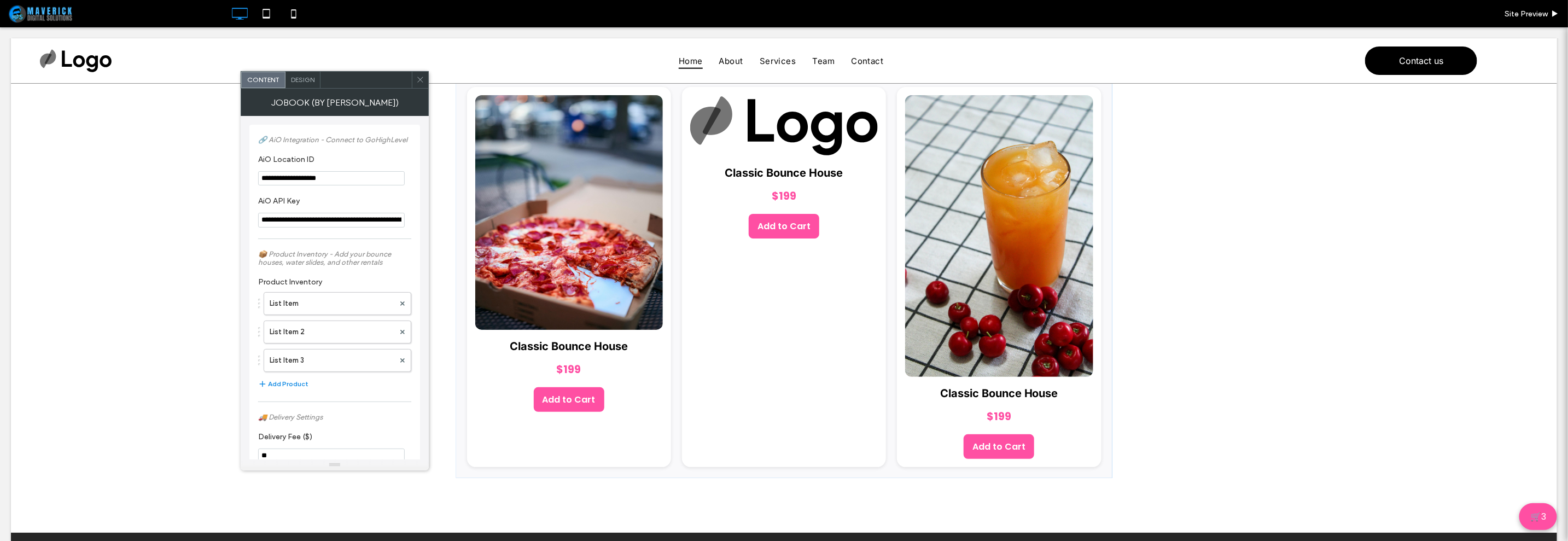
click at [424, 89] on div "JoBook (By [PERSON_NAME])" at bounding box center [334, 102] width 188 height 27
click at [420, 79] on use at bounding box center [420, 80] width 5 height 5
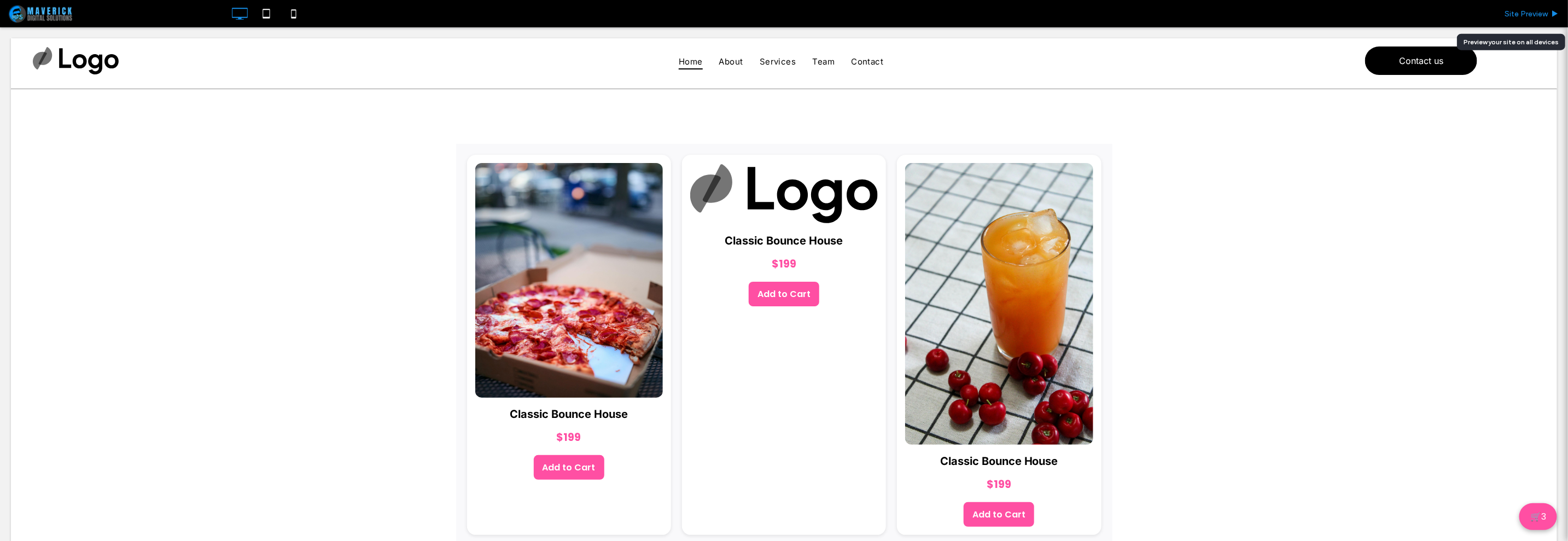
click at [1517, 13] on span "Site Preview" at bounding box center [1526, 13] width 43 height 9
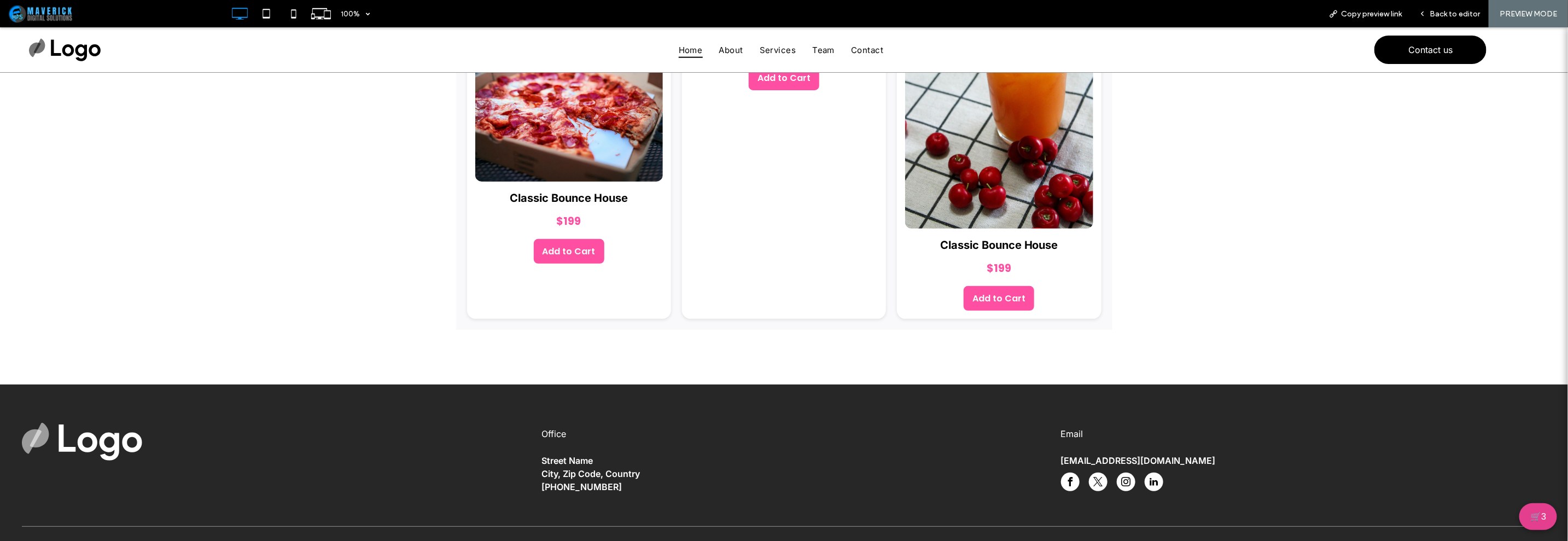
scroll to position [200, 0]
click at [1527, 509] on button "🛒 3" at bounding box center [1538, 516] width 38 height 27
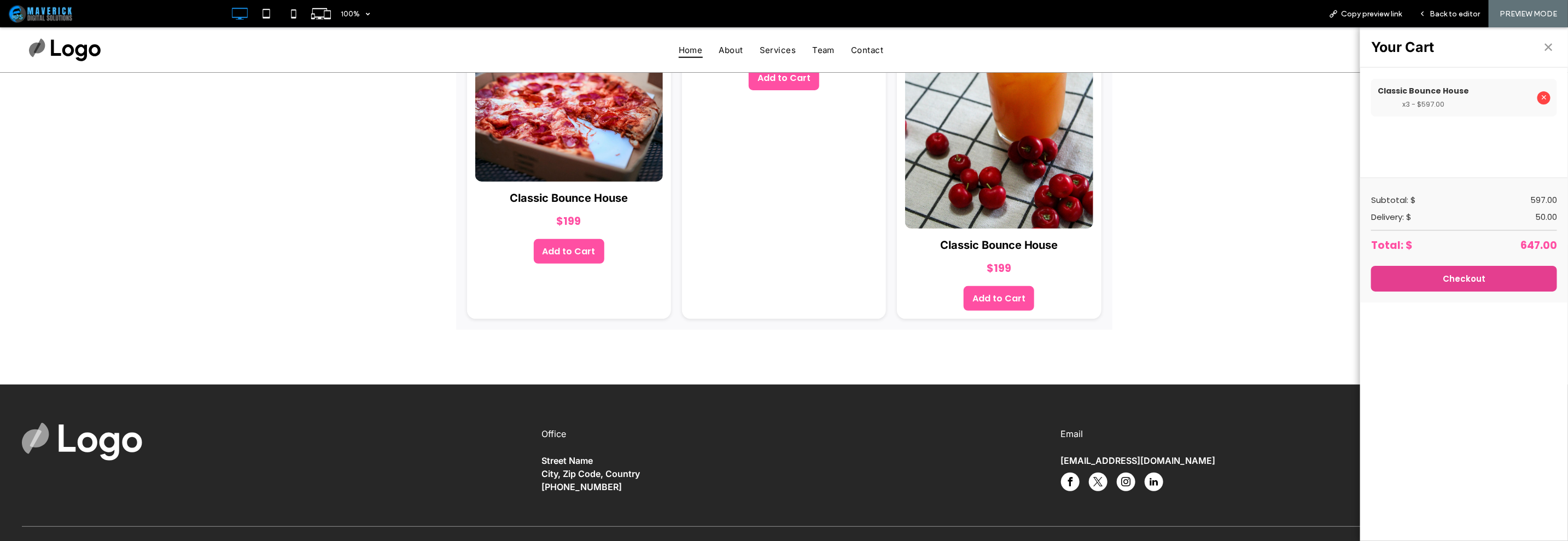
click at [1422, 271] on button "Checkout" at bounding box center [1464, 278] width 186 height 26
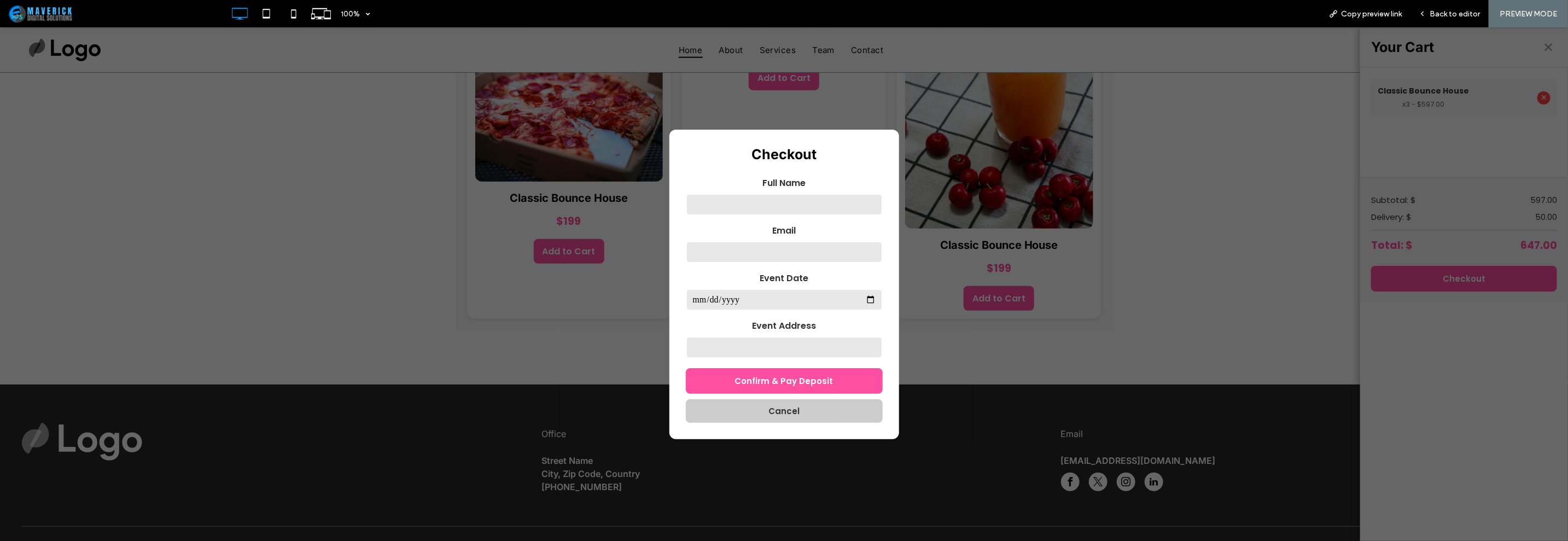
click at [732, 200] on input "text" at bounding box center [784, 204] width 197 height 22
click at [774, 208] on input "text" at bounding box center [784, 204] width 197 height 22
type input "**********"
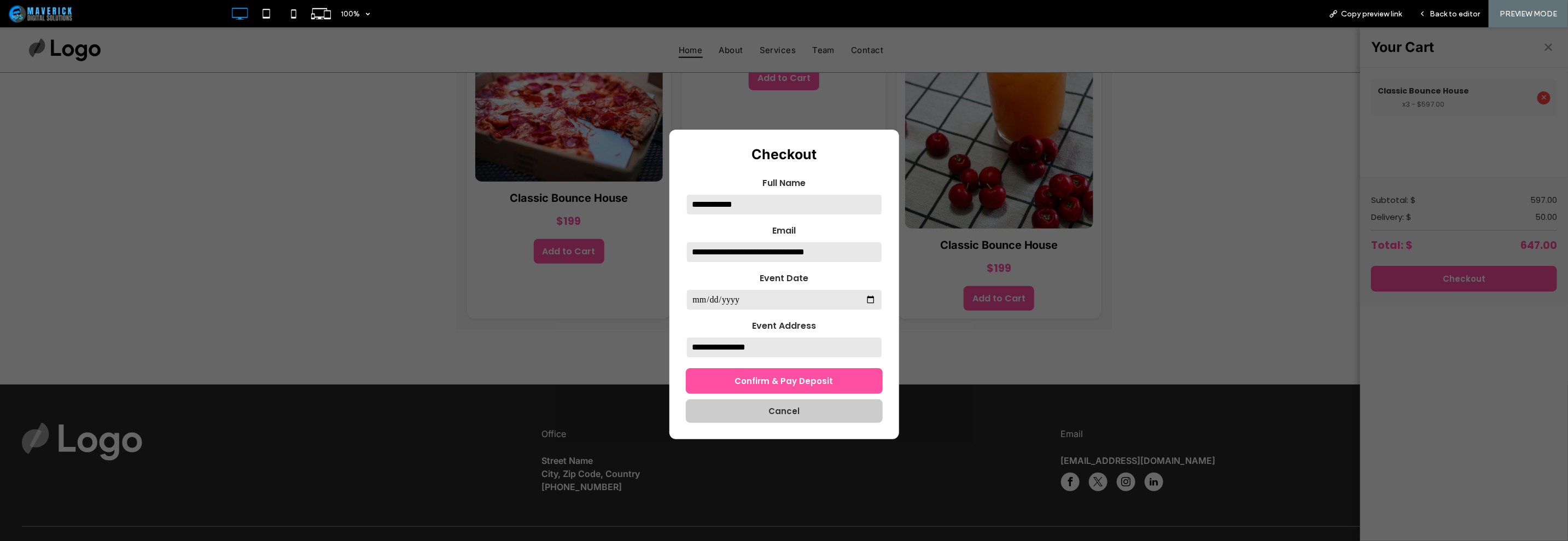
click at [738, 305] on input "date" at bounding box center [784, 299] width 197 height 22
drag, startPoint x: 876, startPoint y: 297, endPoint x: 864, endPoint y: 299, distance: 12.2
click at [872, 298] on input "date" at bounding box center [784, 299] width 197 height 22
click at [864, 299] on input "date" at bounding box center [784, 299] width 197 height 22
type input "**********"
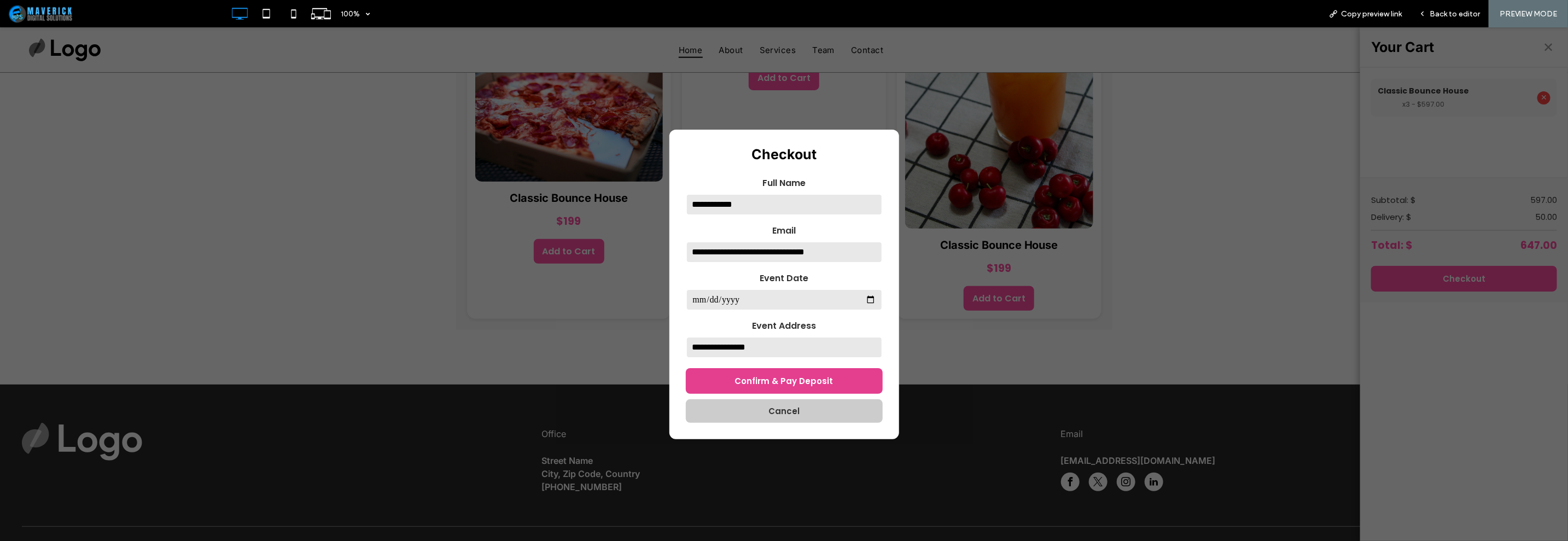
click at [788, 383] on button "Confirm & Pay Deposit" at bounding box center [784, 380] width 197 height 26
click at [847, 411] on button "Cancel" at bounding box center [784, 410] width 197 height 24
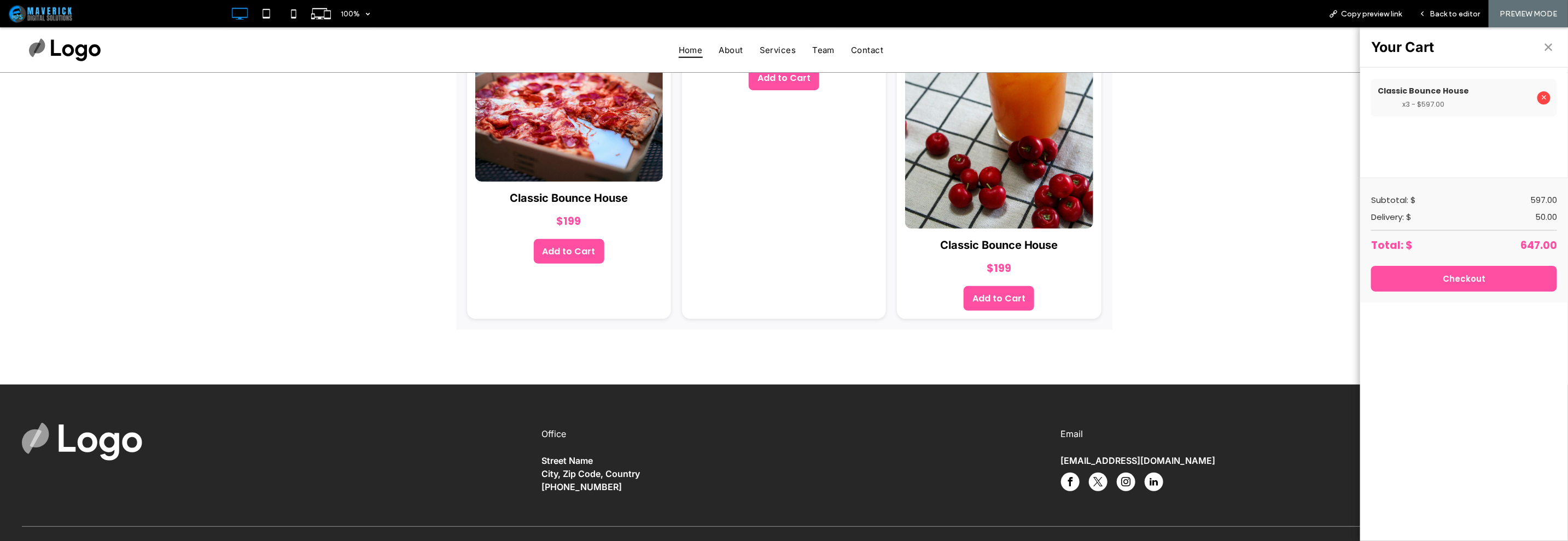
drag, startPoint x: 1537, startPoint y: 49, endPoint x: 1517, endPoint y: 63, distance: 24.4
click at [1539, 51] on button "✕" at bounding box center [1548, 46] width 18 height 18
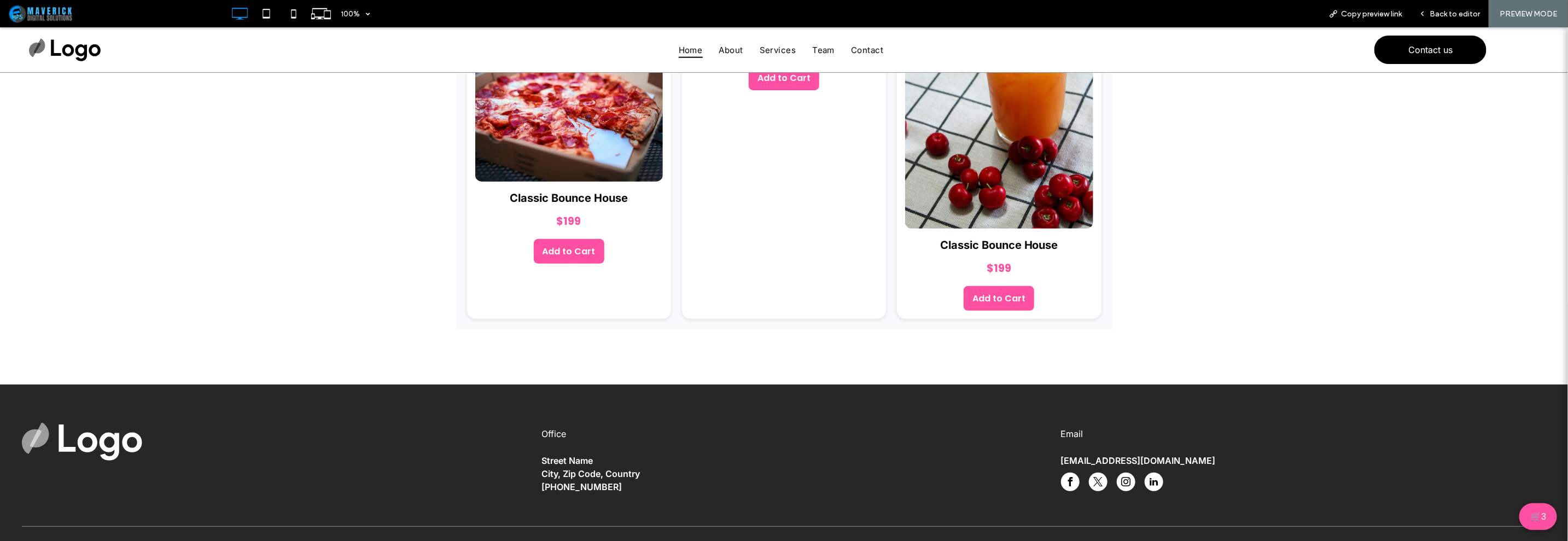
scroll to position [0, 0]
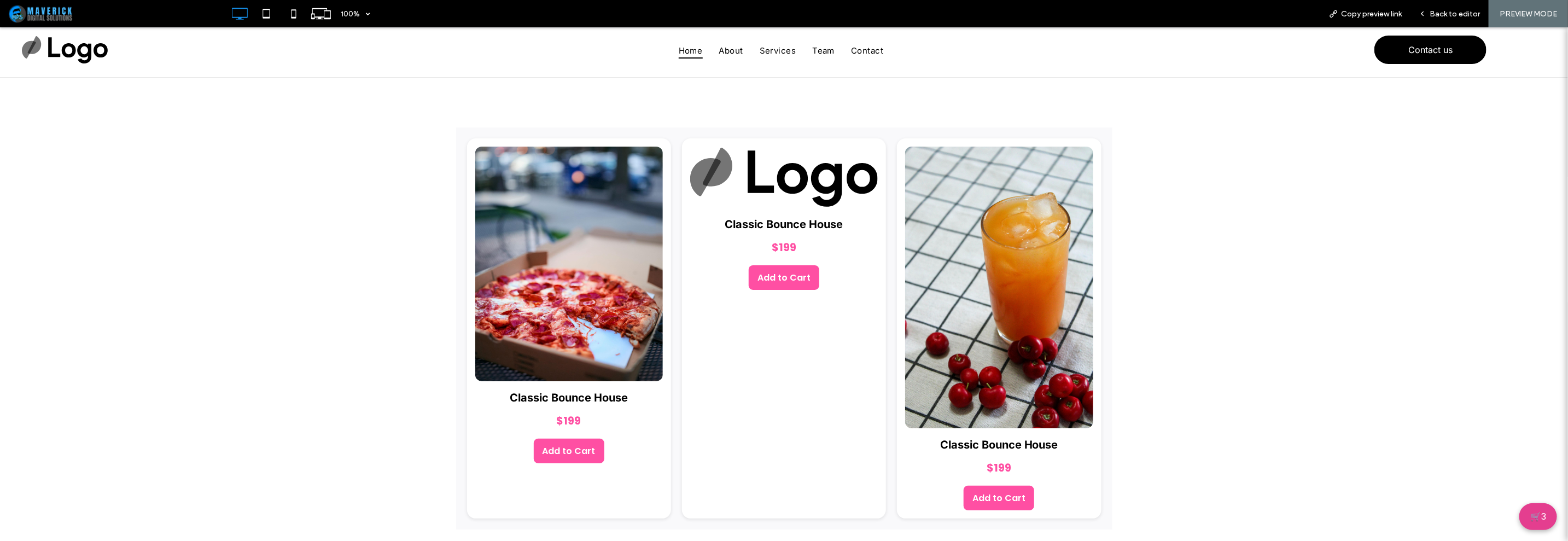
click at [1519, 512] on button "🛒 3" at bounding box center [1538, 516] width 38 height 27
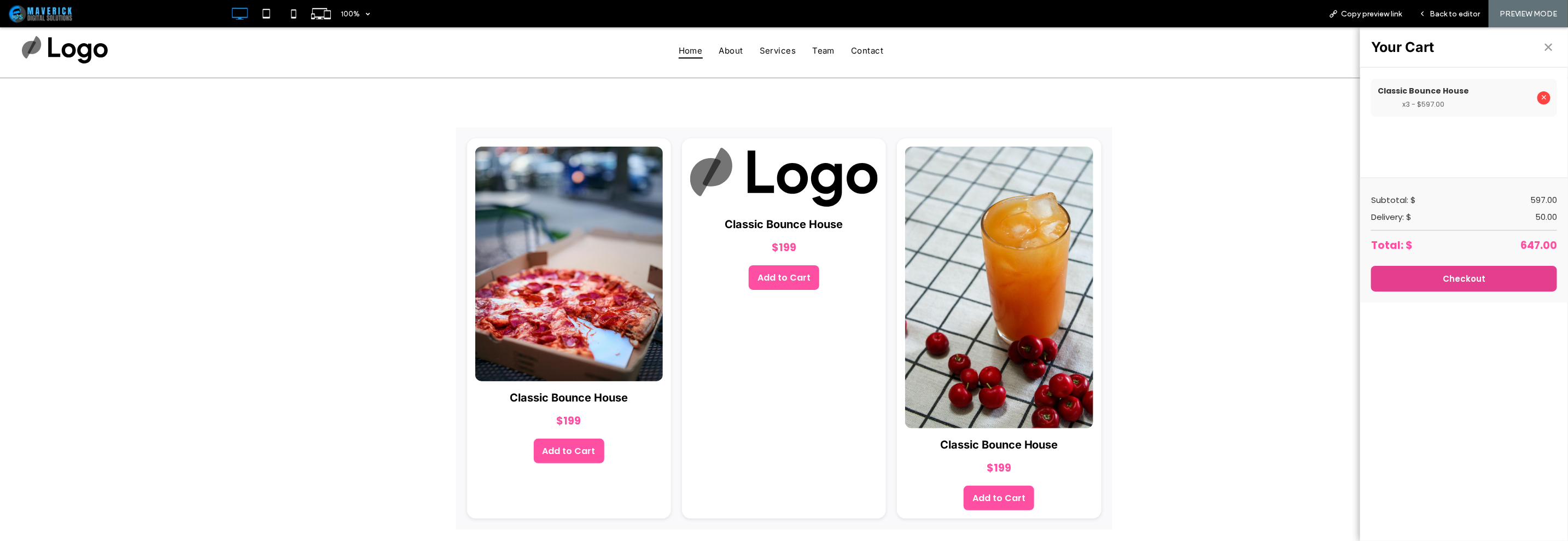
click at [1528, 277] on button "Checkout" at bounding box center [1464, 278] width 186 height 26
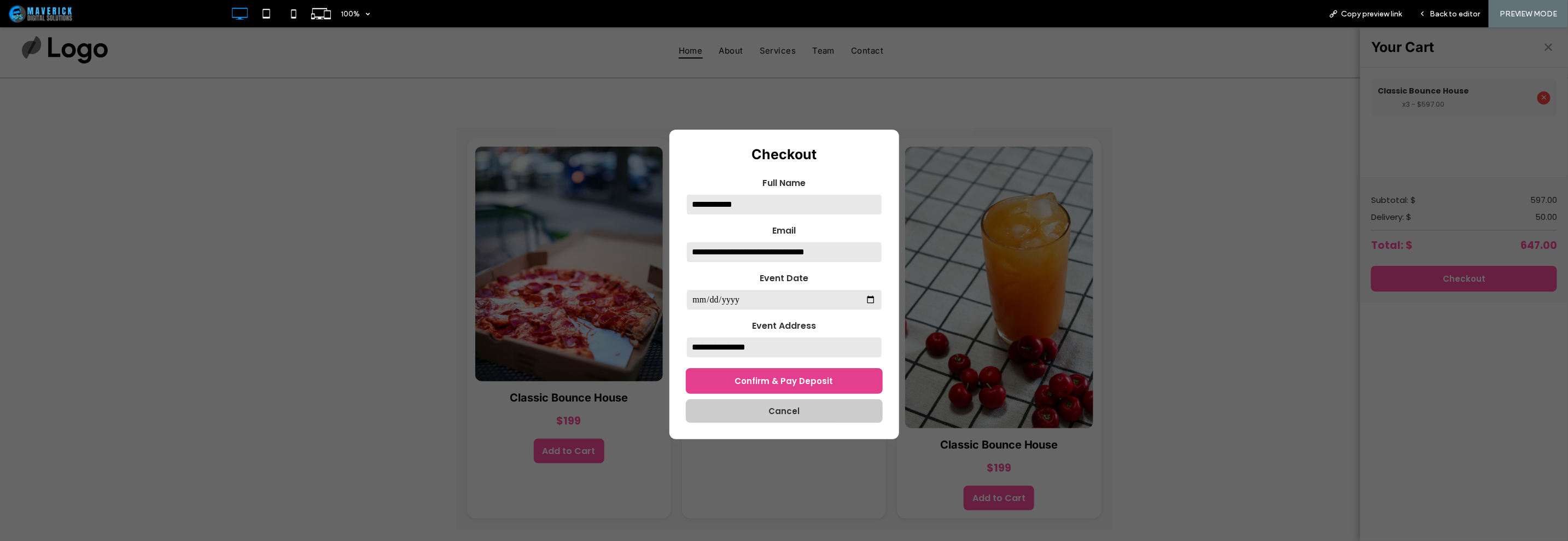
click at [824, 371] on button "Confirm & Pay Deposit" at bounding box center [784, 380] width 197 height 26
click at [828, 409] on button "Cancel" at bounding box center [784, 410] width 197 height 24
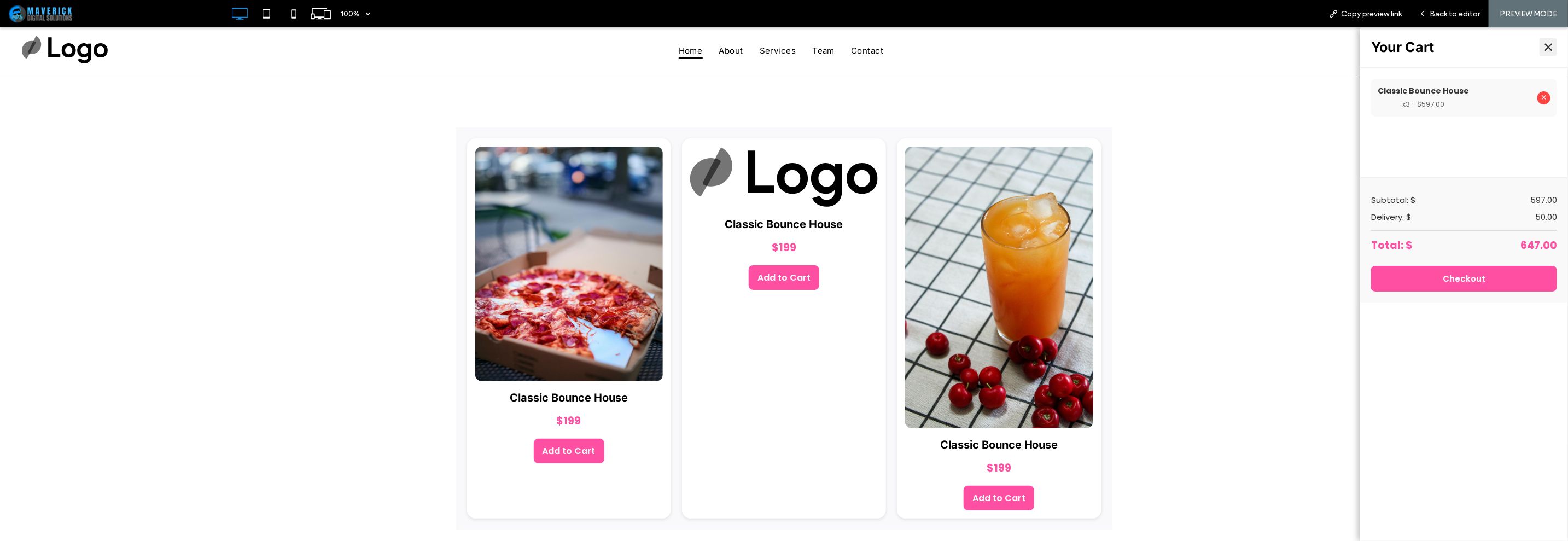
drag, startPoint x: 1534, startPoint y: 45, endPoint x: 1425, endPoint y: 105, distance: 124.4
click at [1539, 46] on button "✕" at bounding box center [1548, 46] width 18 height 18
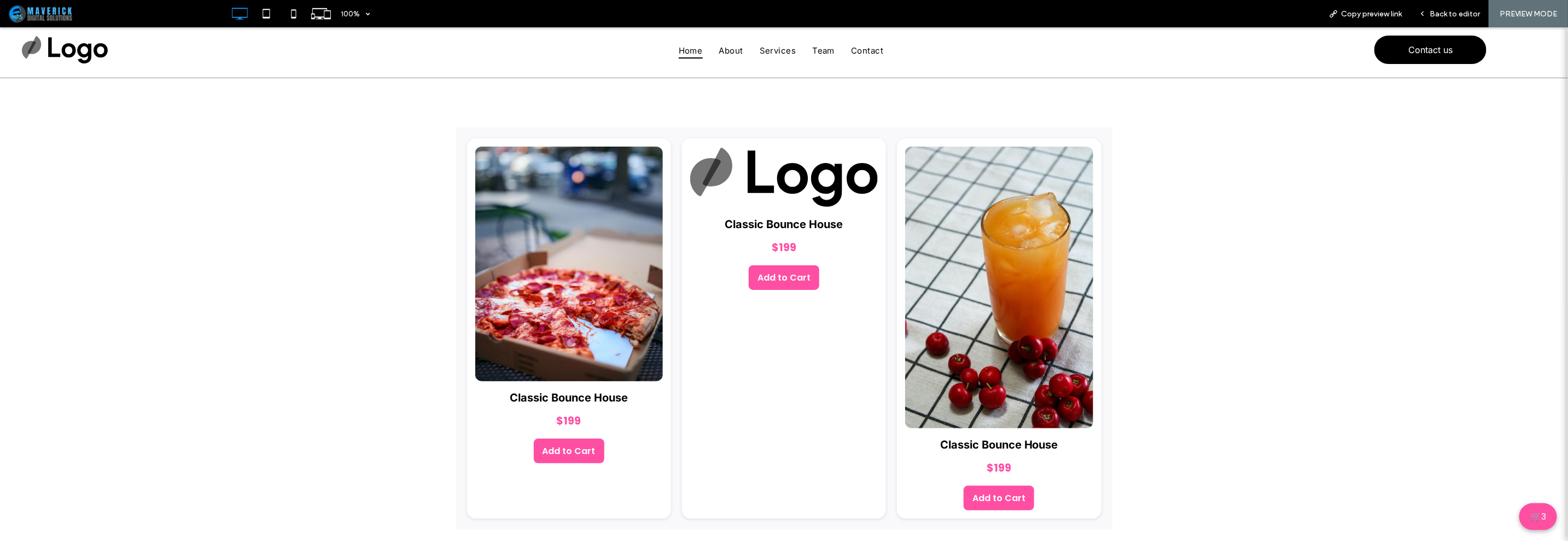
click at [1335, 256] on div "**********" at bounding box center [784, 328] width 1568 height 511
